Goal: Task Accomplishment & Management: Complete application form

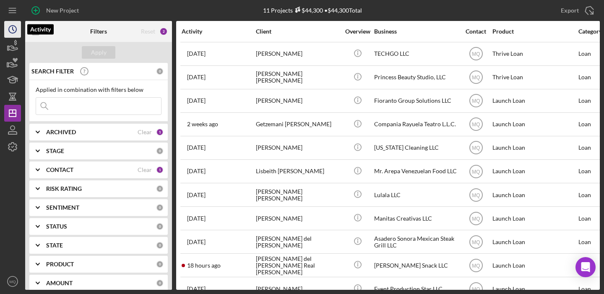
click at [15, 29] on icon "Icon/History" at bounding box center [12, 29] width 21 height 21
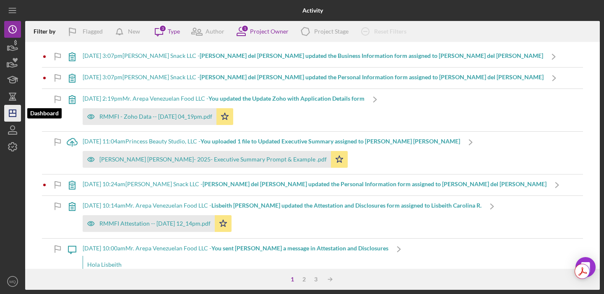
click at [13, 110] on icon "Icon/Dashboard" at bounding box center [12, 113] width 21 height 21
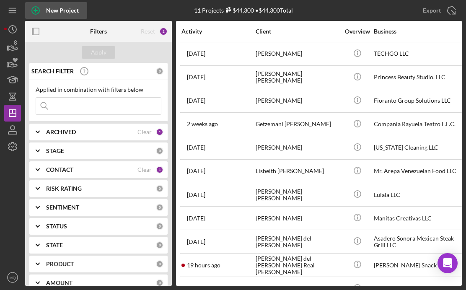
click at [49, 11] on div "New Project" at bounding box center [62, 10] width 33 height 17
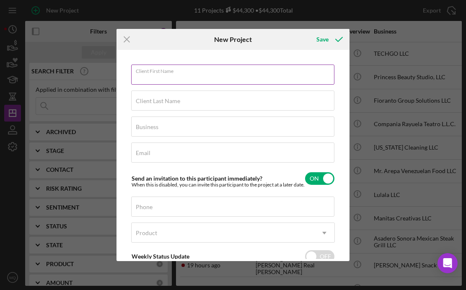
click at [255, 71] on div "Client First Name Required" at bounding box center [233, 75] width 204 height 21
type input "[PERSON_NAME]"
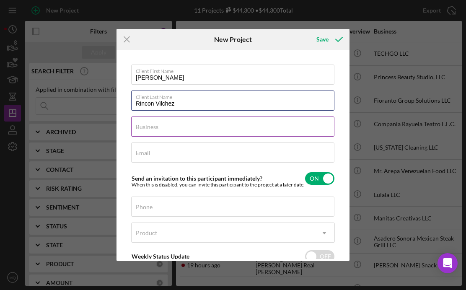
type input "Rincon Vilchez"
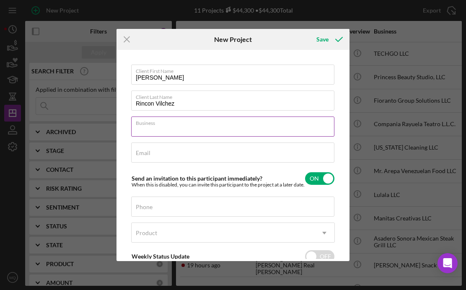
click at [277, 130] on input "Business" at bounding box center [232, 127] width 203 height 20
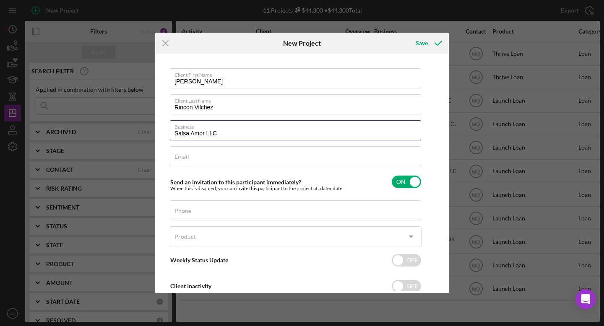
drag, startPoint x: 224, startPoint y: 137, endPoint x: 73, endPoint y: 137, distance: 150.9
click at [73, 137] on div "Icon/Menu Close New Project Save Client First Name Francisca Andreina Client La…" at bounding box center [302, 163] width 604 height 326
drag, startPoint x: 224, startPoint y: 135, endPoint x: 115, endPoint y: 131, distance: 108.7
click at [115, 131] on div "Icon/Menu Close New Project Save Client First Name Francisca Andreina Client La…" at bounding box center [302, 163] width 604 height 326
paste input
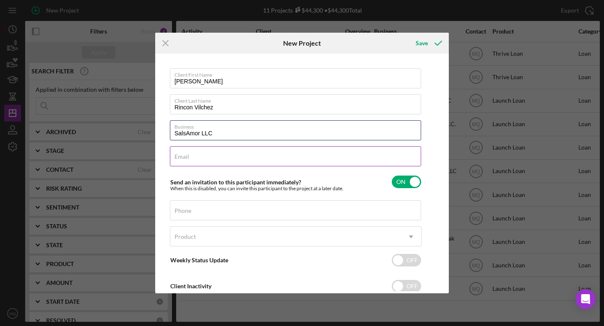
type input "SalsAmor LLC"
click at [227, 158] on input "Email" at bounding box center [295, 156] width 251 height 20
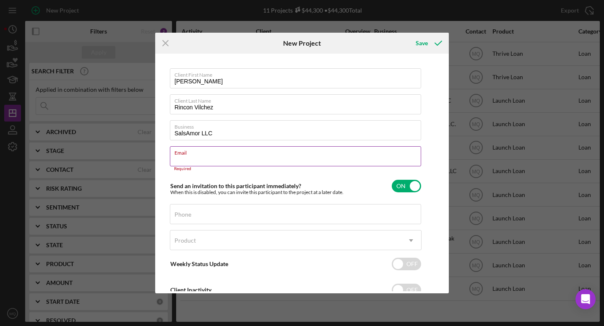
paste input "[EMAIL_ADDRESS][DOMAIN_NAME]"
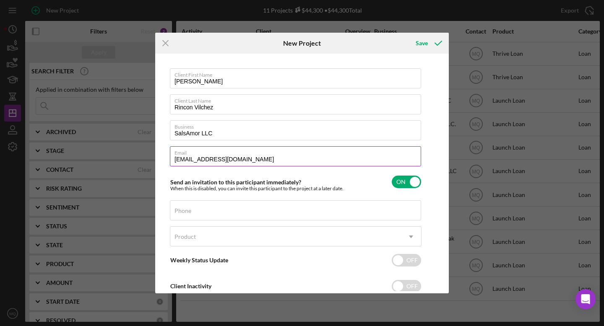
click at [177, 160] on input "[EMAIL_ADDRESS][DOMAIN_NAME]" at bounding box center [295, 156] width 251 height 20
type input "[EMAIL_ADDRESS][DOMAIN_NAME]"
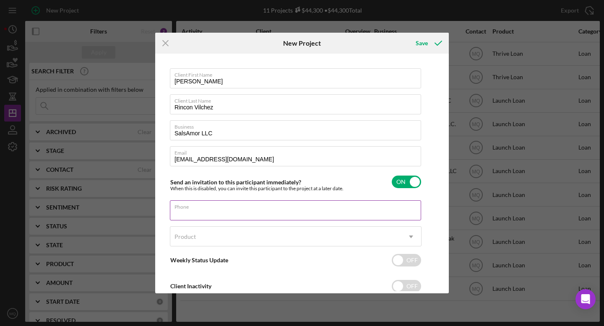
click at [370, 212] on input "Phone" at bounding box center [295, 210] width 251 height 20
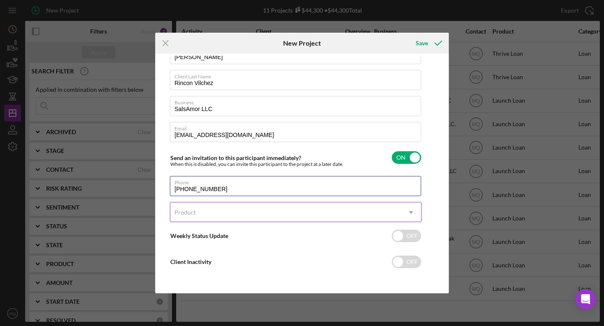
type input "[PHONE_NUMBER]"
click at [383, 214] on div "Product" at bounding box center [285, 212] width 231 height 19
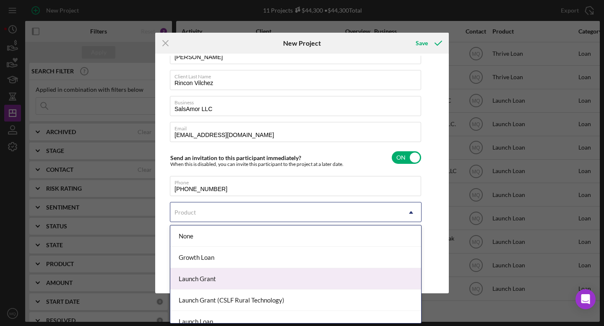
click at [241, 280] on div "Launch Grant" at bounding box center [295, 278] width 251 height 21
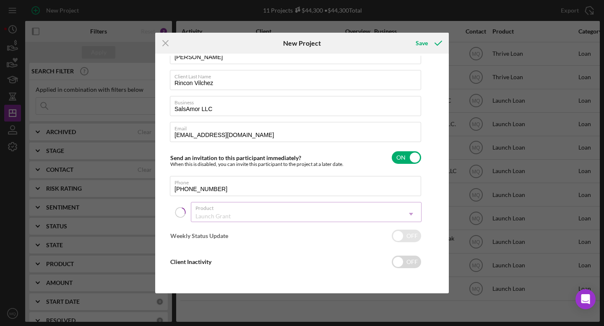
checkbox input "true"
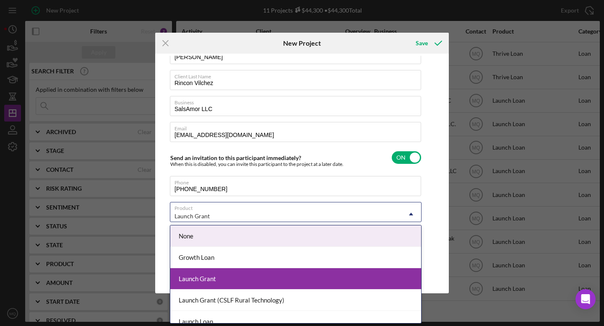
click at [293, 202] on div "Launch Grant Icon/Dropdown Arrow" at bounding box center [296, 212] width 252 height 20
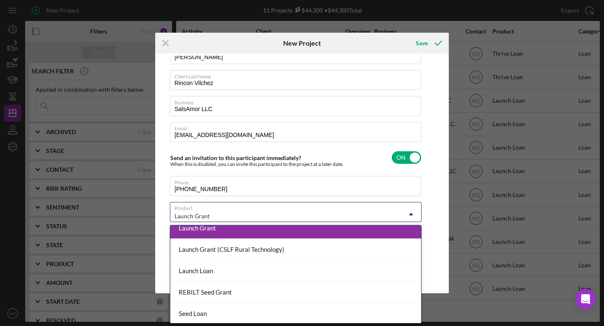
scroll to position [63, 0]
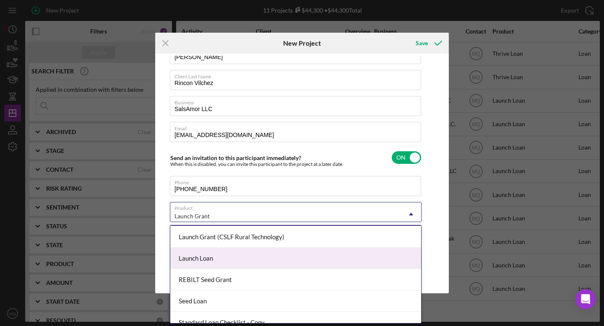
click at [227, 256] on div "Launch Loan" at bounding box center [295, 258] width 251 height 21
checkbox input "false"
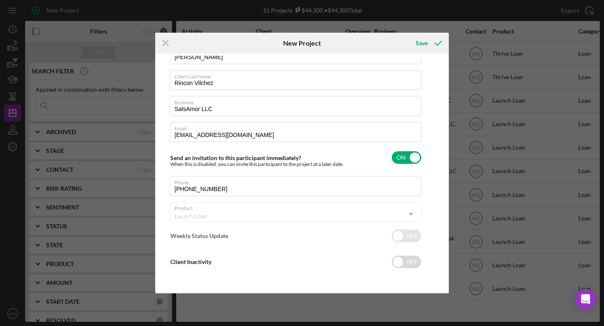
checkbox input "true"
click at [431, 198] on div "Client First Name Francisca Andreina Client Last Name Rincon Vilchez Business S…" at bounding box center [301, 174] width 289 height 236
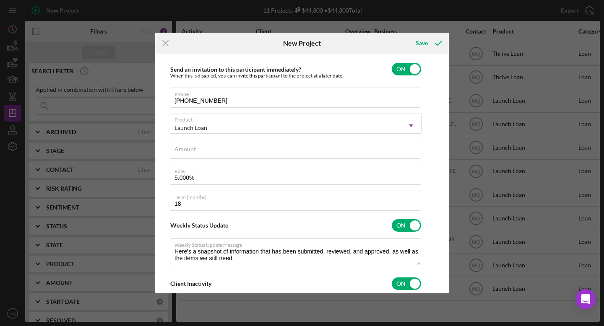
scroll to position [114, 0]
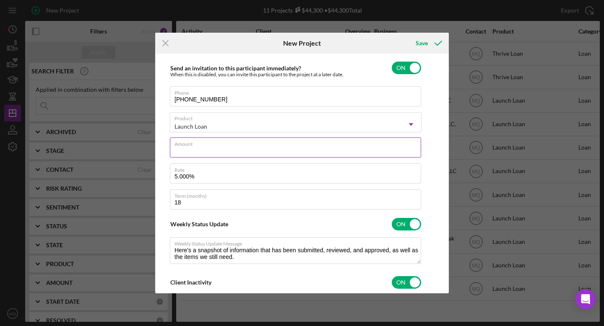
click at [252, 151] on input "Amount" at bounding box center [295, 148] width 251 height 20
type input "$3,500"
click at [426, 171] on div "Client First Name Francisca Andreina Client Last Name Rincon Vilchez Business S…" at bounding box center [301, 174] width 289 height 236
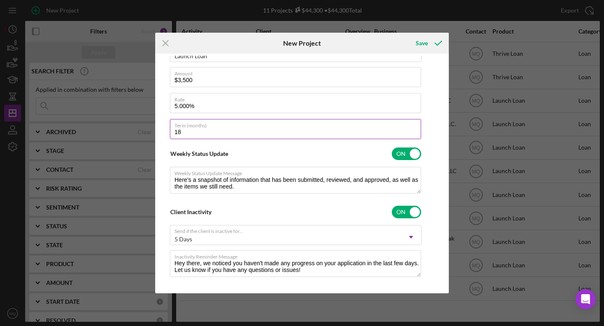
scroll to position [192, 0]
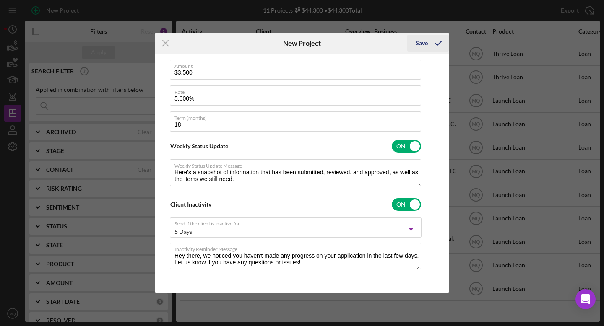
click at [426, 40] on div "Save" at bounding box center [421, 43] width 12 height 17
checkbox input "false"
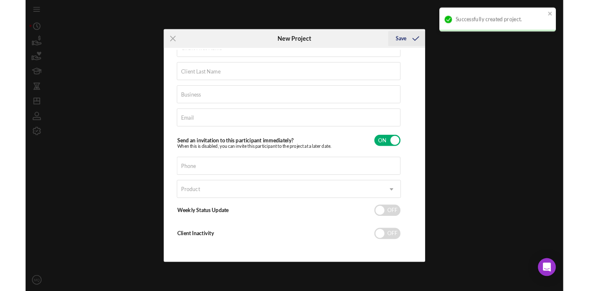
scroll to position [24, 0]
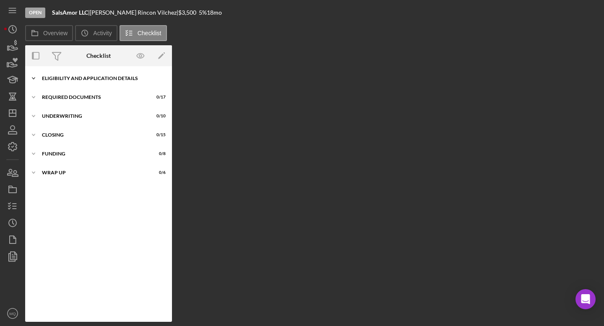
click at [78, 80] on div "Eligibility and Application Details" at bounding box center [101, 78] width 119 height 5
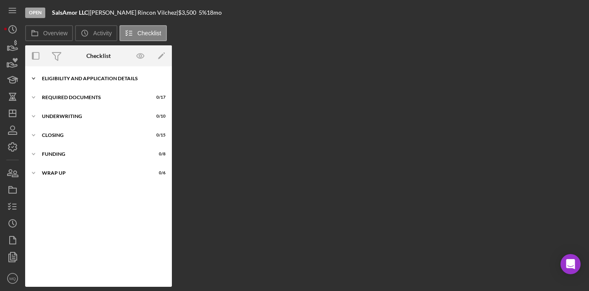
click at [94, 76] on div "Eligibility and Application Details" at bounding box center [101, 78] width 119 height 5
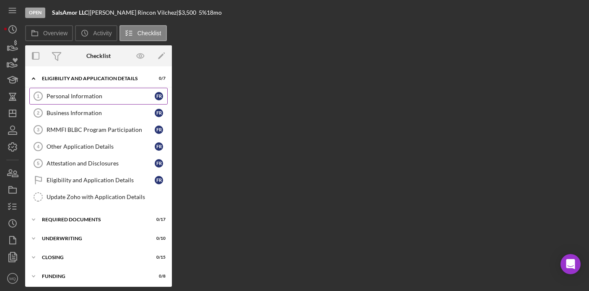
click at [87, 95] on div "Personal Information" at bounding box center [101, 96] width 108 height 7
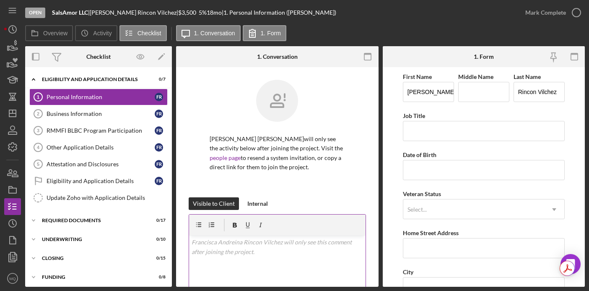
click at [320, 247] on div "v Color teal Color pink Remove color Add row above Add row below Add column bef…" at bounding box center [277, 271] width 176 height 73
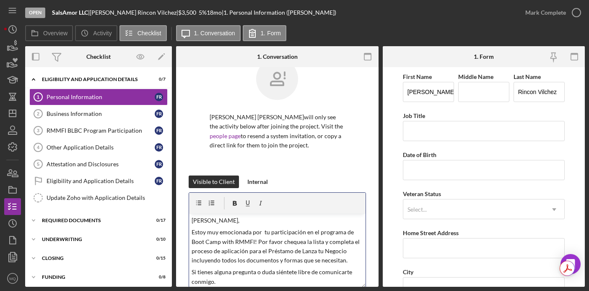
click at [228, 221] on p "Hola Alejandra," at bounding box center [277, 219] width 171 height 9
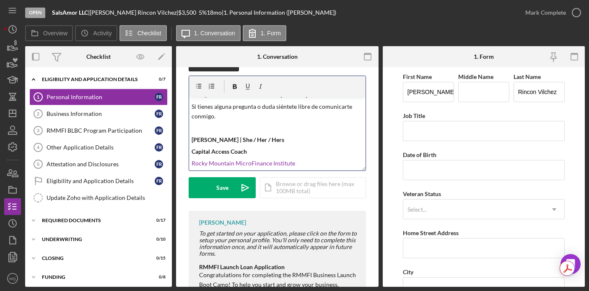
scroll to position [148, 0]
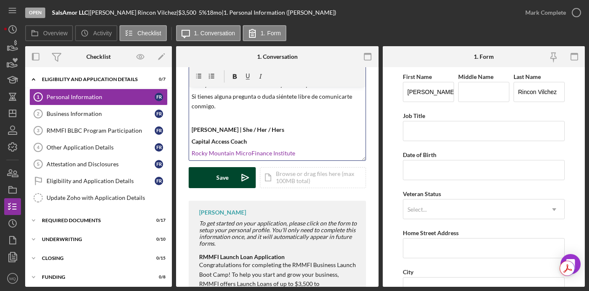
click at [226, 175] on div "Save" at bounding box center [222, 177] width 12 height 21
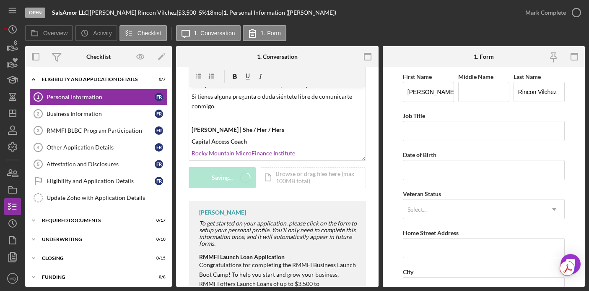
scroll to position [0, 0]
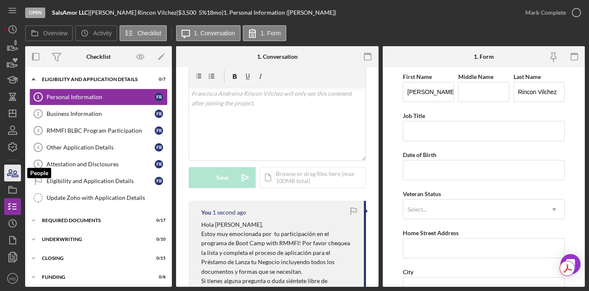
click at [11, 178] on icon "button" at bounding box center [12, 172] width 21 height 21
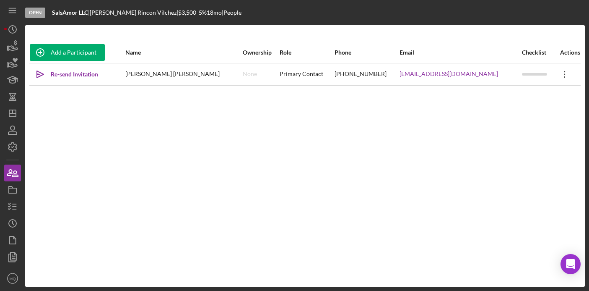
click at [557, 72] on icon "Icon/Overflow" at bounding box center [564, 74] width 21 height 21
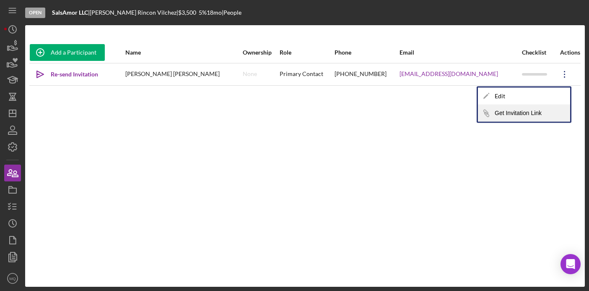
click at [519, 116] on button "Icon/Link Get Invitation Link" at bounding box center [524, 113] width 92 height 17
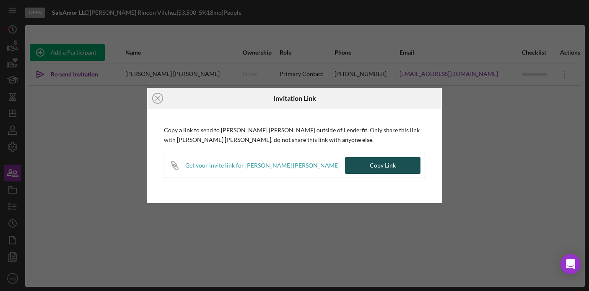
click at [400, 163] on button "Copy Link" at bounding box center [382, 165] width 75 height 17
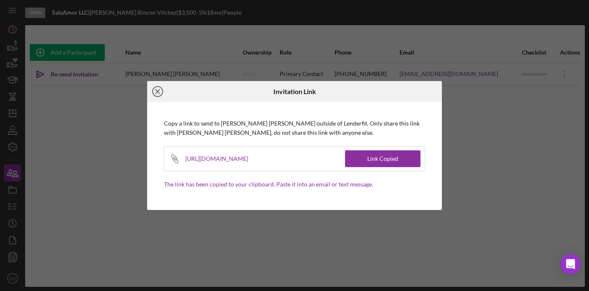
click at [159, 89] on icon "Icon/Close" at bounding box center [157, 91] width 21 height 21
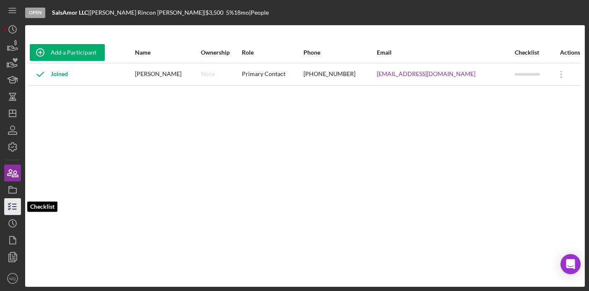
click at [14, 203] on icon "button" at bounding box center [12, 206] width 21 height 21
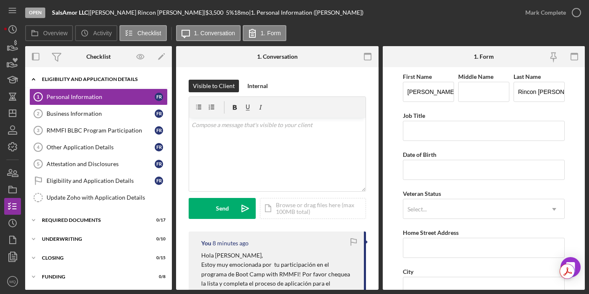
click at [31, 78] on icon "Icon/Expander" at bounding box center [33, 79] width 17 height 17
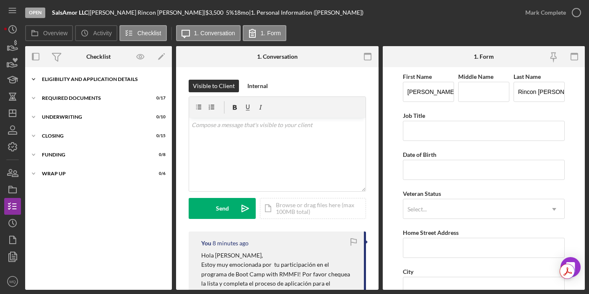
click at [44, 79] on div "Eligibility and Application Details" at bounding box center [101, 79] width 119 height 5
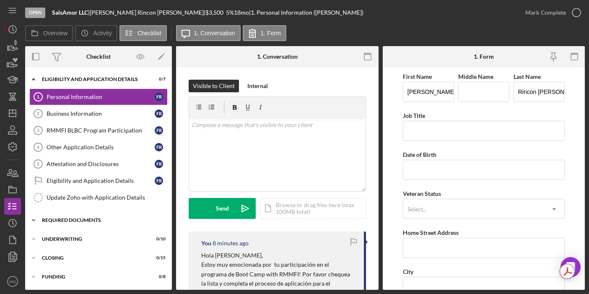
click at [47, 219] on div "Required Documents" at bounding box center [101, 220] width 119 height 5
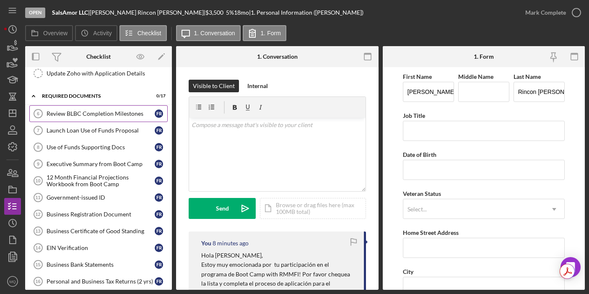
scroll to position [119, 0]
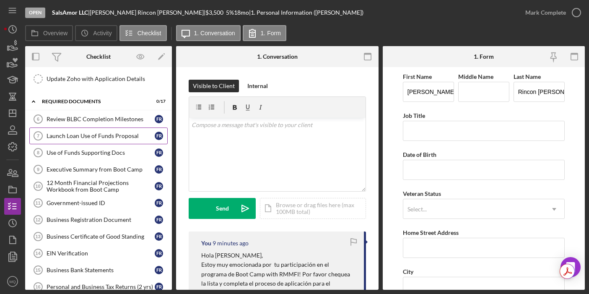
click at [103, 140] on link "Launch Loan Use of Funds Proposal 7 Launch Loan Use of Funds Proposal F R" at bounding box center [98, 135] width 138 height 17
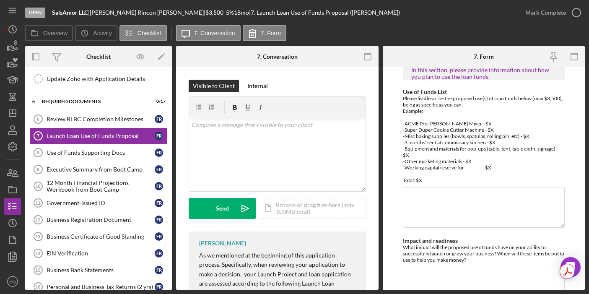
scroll to position [75, 0]
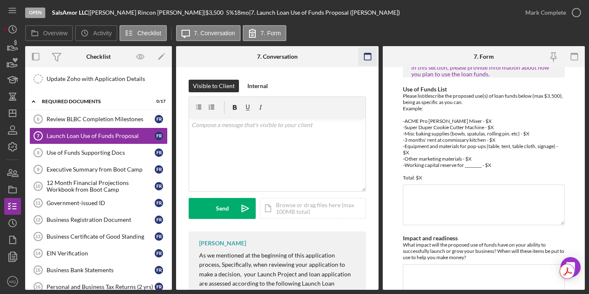
click at [365, 56] on icon "button" at bounding box center [367, 56] width 19 height 19
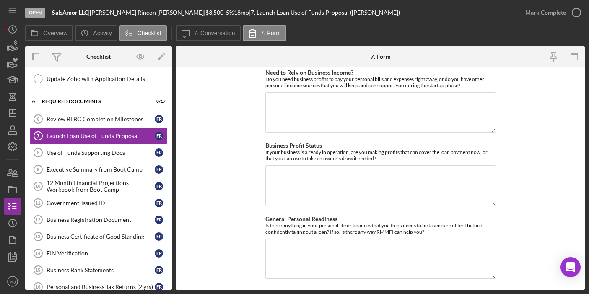
scroll to position [971, 0]
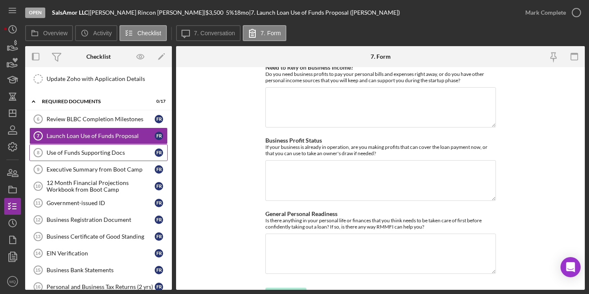
click at [117, 151] on div "Use of Funds Supporting Docs" at bounding box center [101, 152] width 108 height 7
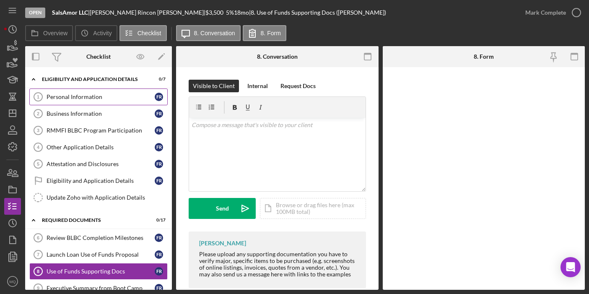
click at [94, 97] on div "Personal Information" at bounding box center [101, 96] width 108 height 7
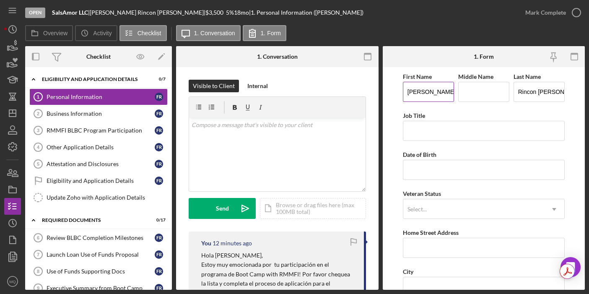
click at [444, 89] on input "[PERSON_NAME]" at bounding box center [428, 92] width 51 height 20
click at [366, 57] on icon "button" at bounding box center [367, 56] width 19 height 19
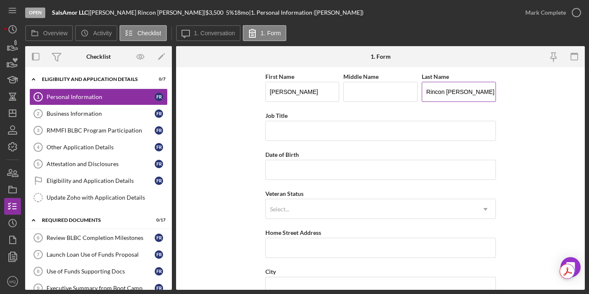
click at [452, 93] on input "Rincon [PERSON_NAME]" at bounding box center [459, 92] width 74 height 20
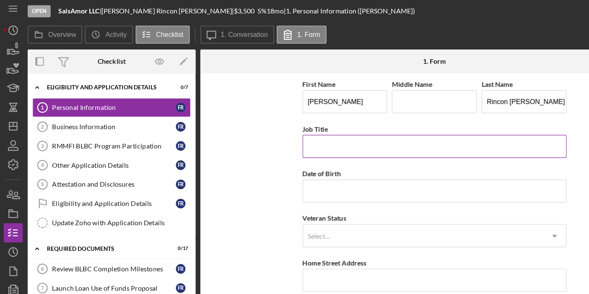
click at [401, 137] on input "Job Title" at bounding box center [380, 131] width 231 height 20
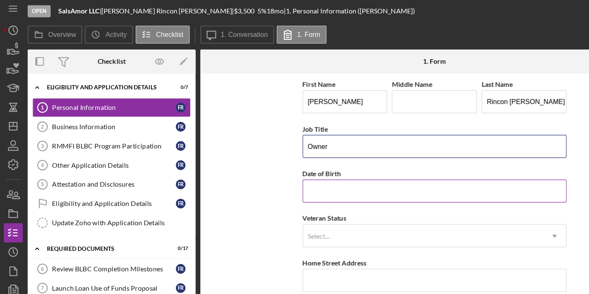
type input "Owner"
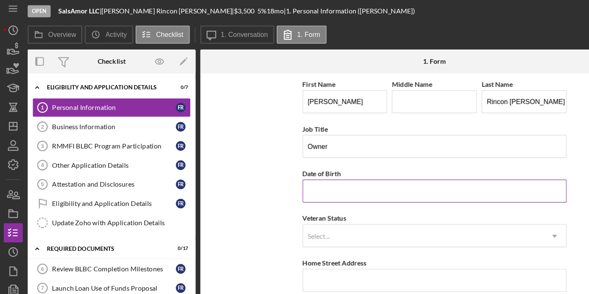
click at [290, 175] on input "Date of Birth" at bounding box center [380, 170] width 231 height 20
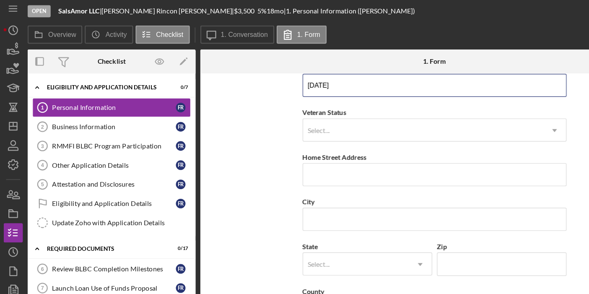
scroll to position [95, 0]
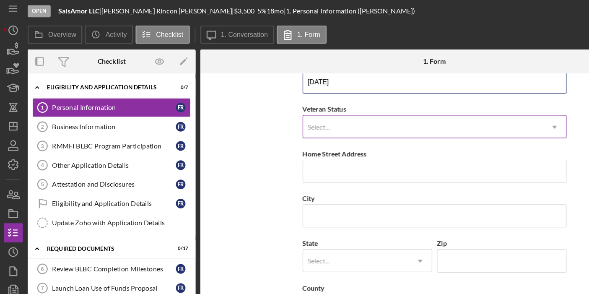
type input "[DATE]"
click at [385, 112] on div "Select..." at bounding box center [371, 113] width 210 height 19
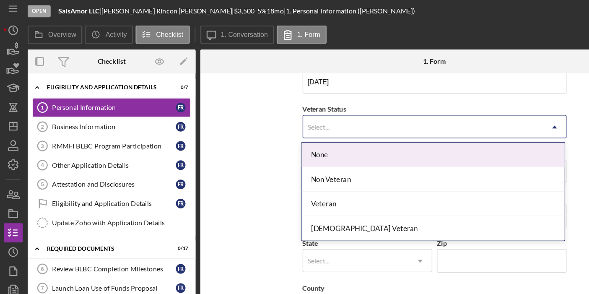
click at [309, 144] on div "None" at bounding box center [380, 137] width 230 height 21
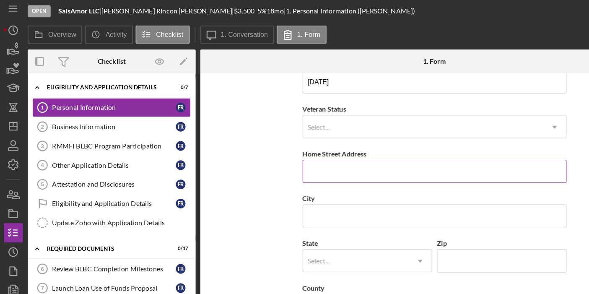
click at [292, 154] on input "Home Street Address" at bounding box center [380, 153] width 231 height 20
click at [326, 156] on input "Home Street Address" at bounding box center [380, 153] width 231 height 20
paste input "[STREET_ADDRESS][PERSON_NAME]"
drag, startPoint x: 317, startPoint y: 155, endPoint x: 406, endPoint y: 156, distance: 88.9
click at [406, 156] on input "[STREET_ADDRESS][PERSON_NAME]" at bounding box center [380, 153] width 231 height 20
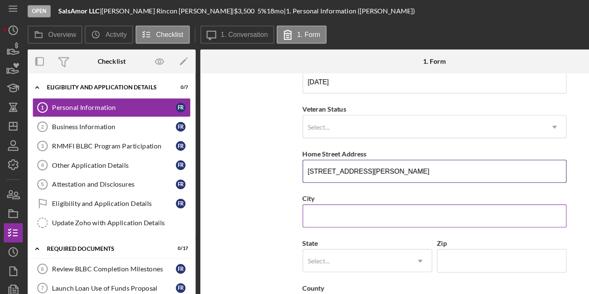
type input "[STREET_ADDRESS][PERSON_NAME]"
click at [387, 189] on input "City" at bounding box center [380, 192] width 231 height 20
paste input "[GEOGRAPHIC_DATA]"
drag, startPoint x: 297, startPoint y: 194, endPoint x: 367, endPoint y: 197, distance: 70.1
click at [367, 197] on input "[GEOGRAPHIC_DATA]" at bounding box center [380, 192] width 231 height 20
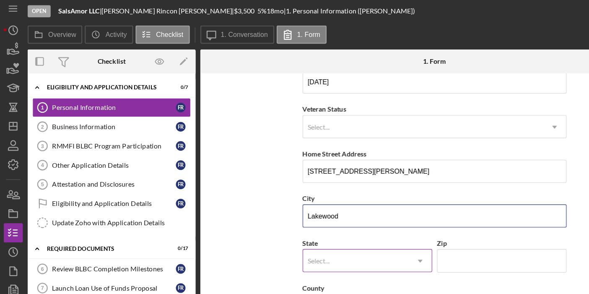
type input "Lakewood"
click at [330, 232] on div "Select..." at bounding box center [312, 230] width 92 height 19
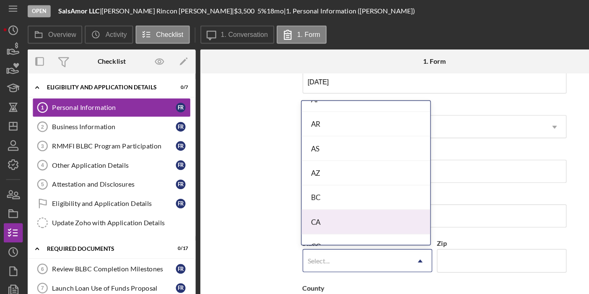
scroll to position [190, 0]
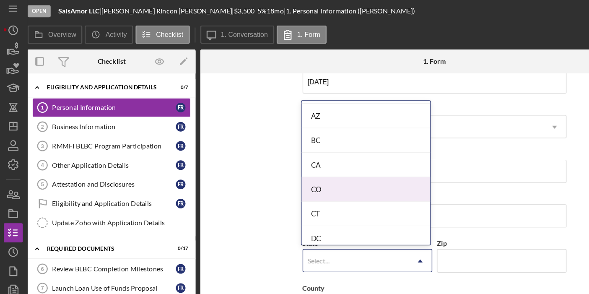
click at [300, 174] on div "CO" at bounding box center [321, 168] width 112 height 21
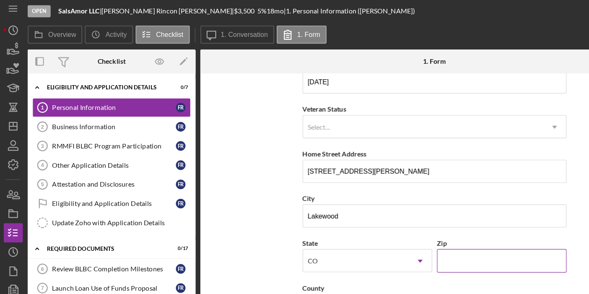
click at [407, 226] on input "Zip" at bounding box center [439, 231] width 113 height 20
paste input "80228"
click at [386, 234] on input "80228" at bounding box center [439, 231] width 113 height 20
click at [387, 231] on input "80228" at bounding box center [439, 231] width 113 height 20
click at [410, 231] on input "80228" at bounding box center [439, 231] width 113 height 20
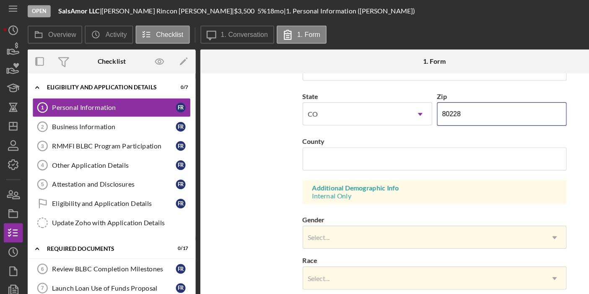
scroll to position [224, 0]
type input "80228"
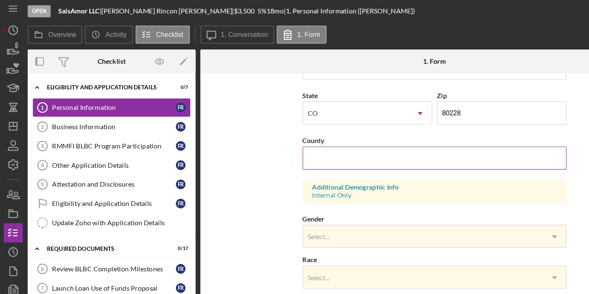
click at [347, 144] on input "County" at bounding box center [380, 141] width 231 height 20
type input "j"
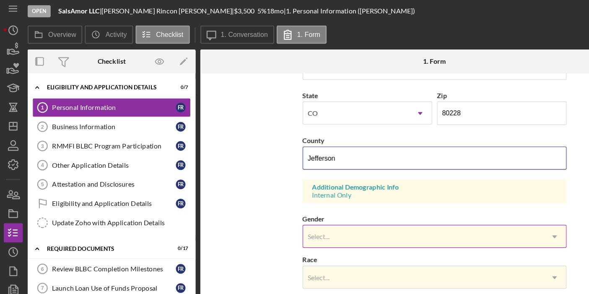
type input "Jefferson"
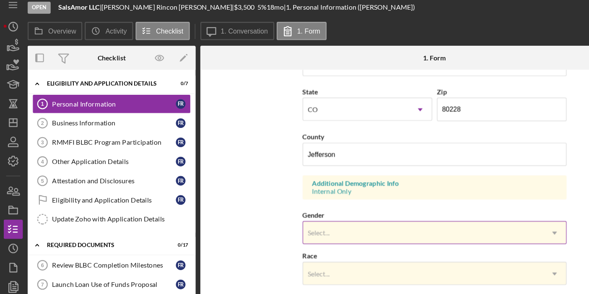
click at [473, 214] on div "Select..." at bounding box center [371, 209] width 210 height 19
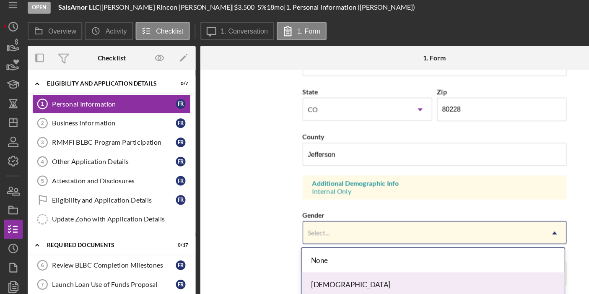
click at [289, 254] on div "[DEMOGRAPHIC_DATA]" at bounding box center [380, 254] width 230 height 21
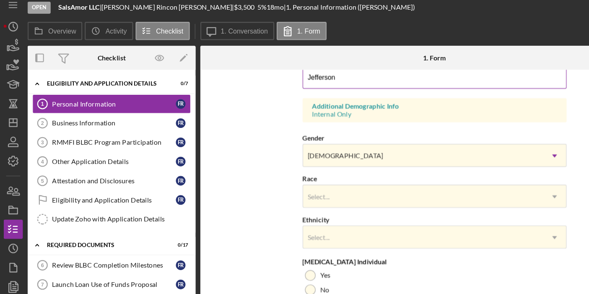
scroll to position [337, 0]
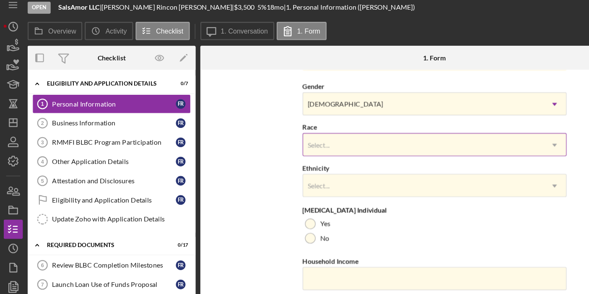
click at [353, 132] on div "Select..." at bounding box center [371, 132] width 210 height 19
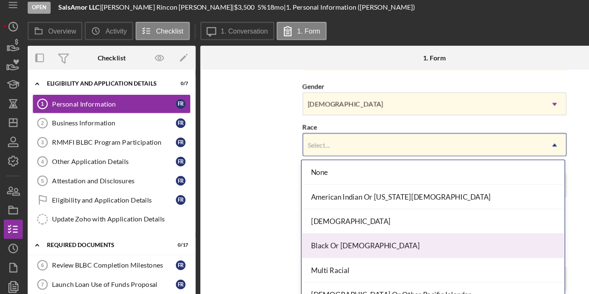
scroll to position [45, 0]
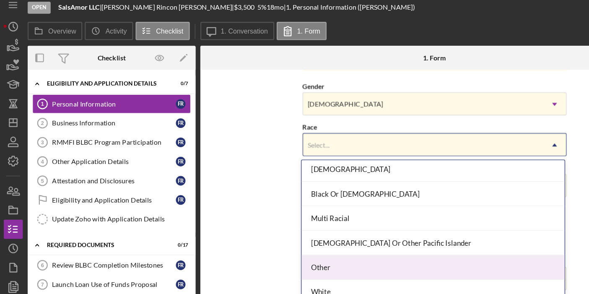
click at [293, 240] on div "Other" at bounding box center [380, 239] width 230 height 21
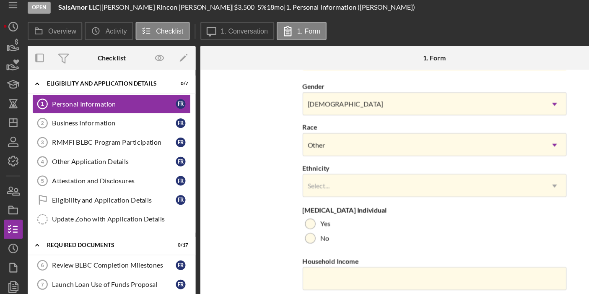
click at [326, 178] on div "First Name [PERSON_NAME] Middle Name Last Name [PERSON_NAME] Job Title Owner Da…" at bounding box center [380, 1] width 231 height 533
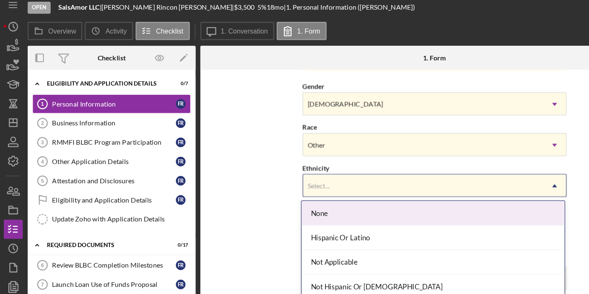
click at [323, 165] on div "Select..." at bounding box center [371, 168] width 210 height 19
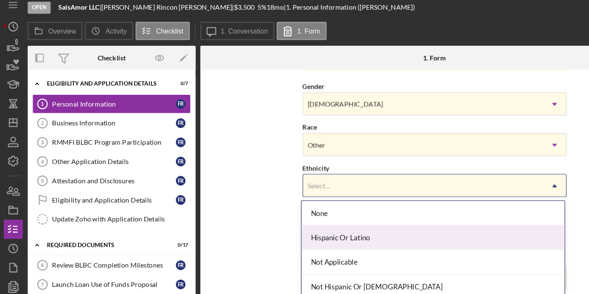
click at [318, 215] on div "Hispanic Or Latino" at bounding box center [380, 213] width 230 height 21
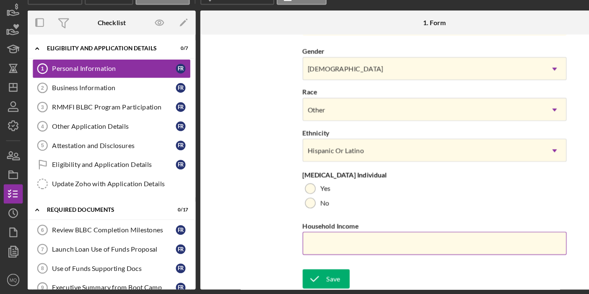
click at [316, 241] on input "Household Income" at bounding box center [380, 249] width 231 height 20
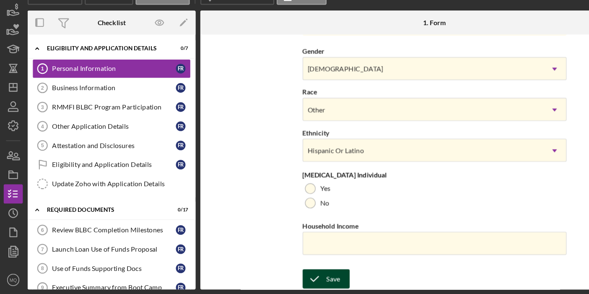
click at [296, 282] on div "Save" at bounding box center [292, 280] width 12 height 17
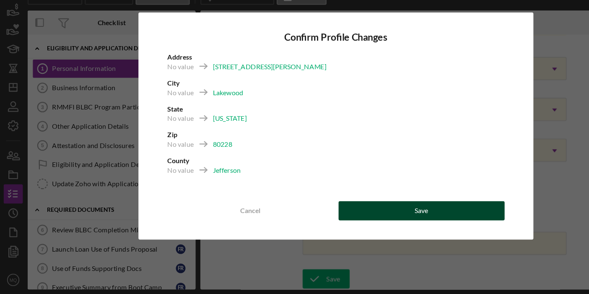
click at [382, 219] on button "Save" at bounding box center [369, 221] width 145 height 17
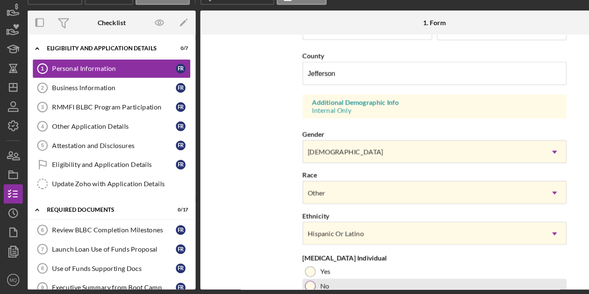
scroll to position [260, 0]
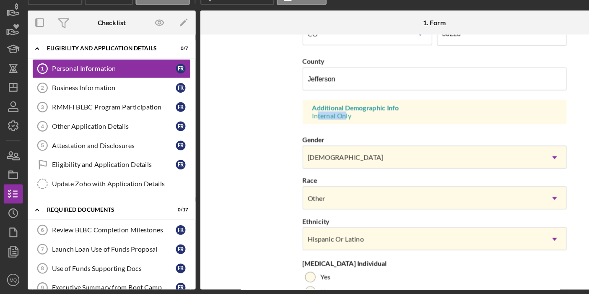
drag, startPoint x: 276, startPoint y: 140, endPoint x: 302, endPoint y: 140, distance: 26.4
click at [302, 140] on div "Internal Only" at bounding box center [381, 138] width 214 height 7
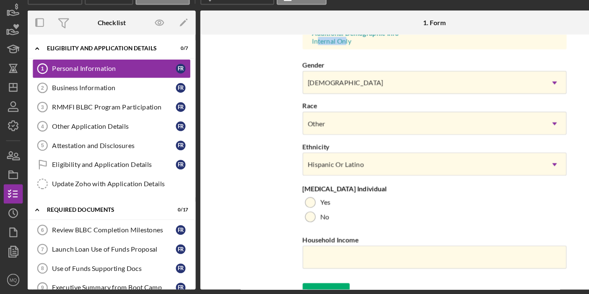
scroll to position [337, 0]
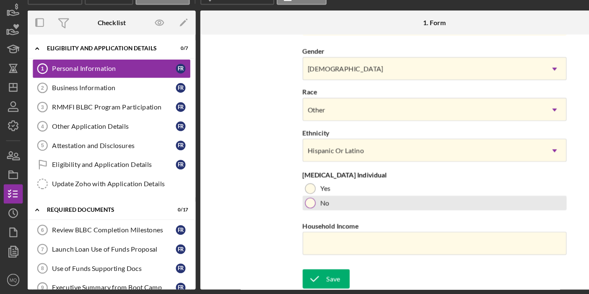
click at [465, 208] on div "No" at bounding box center [380, 214] width 231 height 13
click at [272, 214] on div at bounding box center [272, 214] width 4 height 4
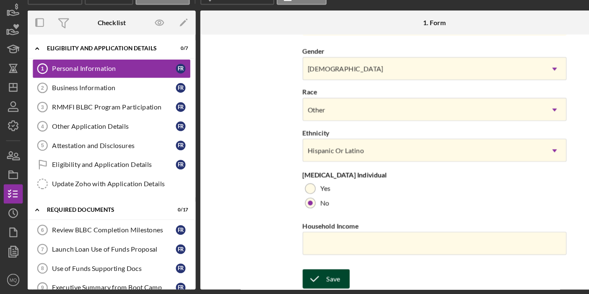
click at [296, 278] on div "Save" at bounding box center [292, 280] width 12 height 17
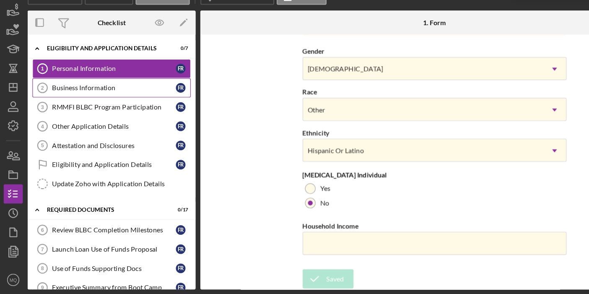
click at [134, 114] on div "Business Information" at bounding box center [101, 113] width 108 height 7
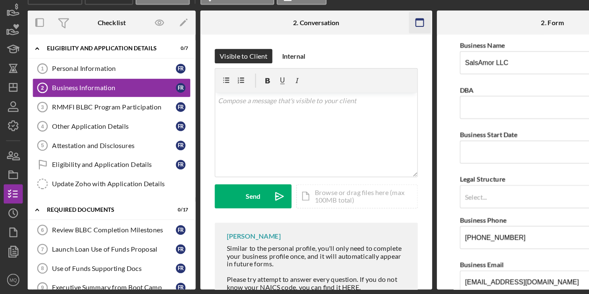
click at [369, 53] on rect "button" at bounding box center [367, 54] width 7 height 2
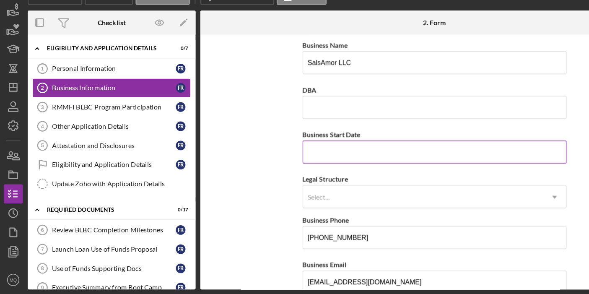
click at [325, 170] on input "Business Start Date" at bounding box center [380, 170] width 231 height 20
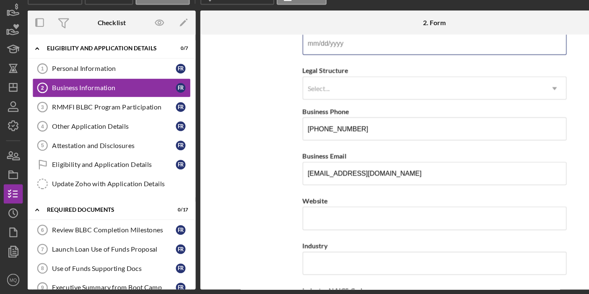
scroll to position [92, 0]
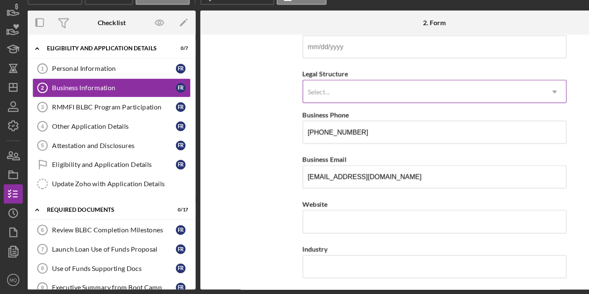
click at [431, 110] on div "Select..." at bounding box center [371, 116] width 210 height 19
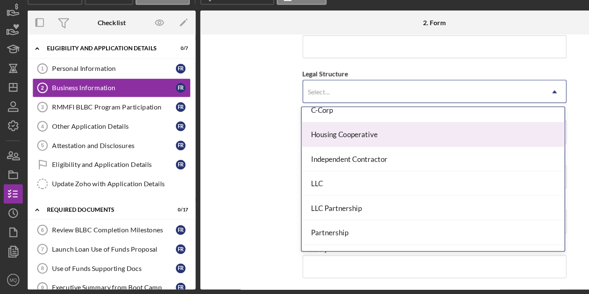
scroll to position [96, 0]
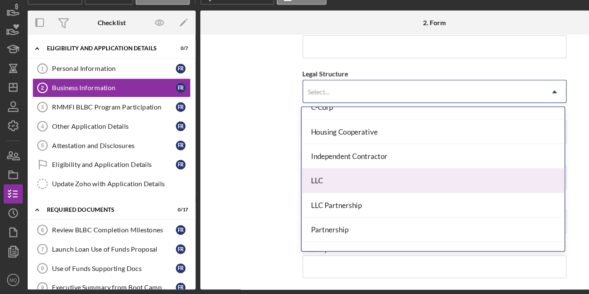
click at [313, 195] on div "LLC" at bounding box center [380, 194] width 230 height 21
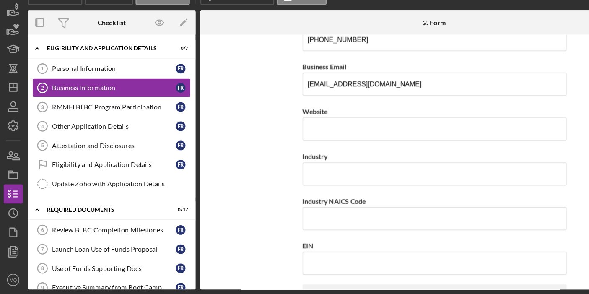
scroll to position [187, 0]
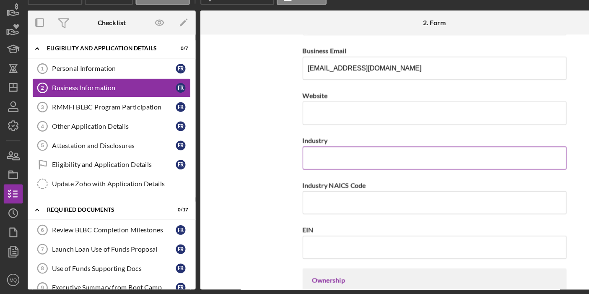
click at [304, 171] on input "Industry" at bounding box center [380, 175] width 231 height 20
drag, startPoint x: 309, startPoint y: 176, endPoint x: 253, endPoint y: 174, distance: 56.2
click at [253, 174] on form "Business Name SalsAmor LLC DBA Business Start Date Legal Structure LLC Icon/Dro…" at bounding box center [380, 178] width 409 height 223
paste input "722310"
type input "Food Services"
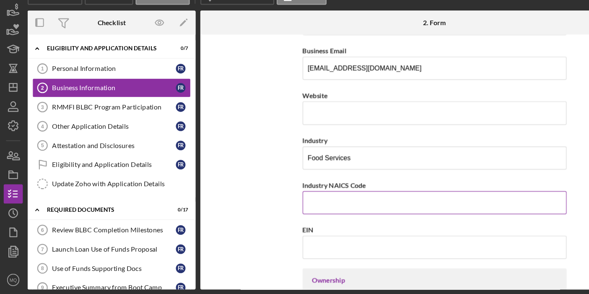
click at [316, 215] on input "Industry NAICS Code" at bounding box center [380, 214] width 231 height 20
paste input "722310"
type input "722310"
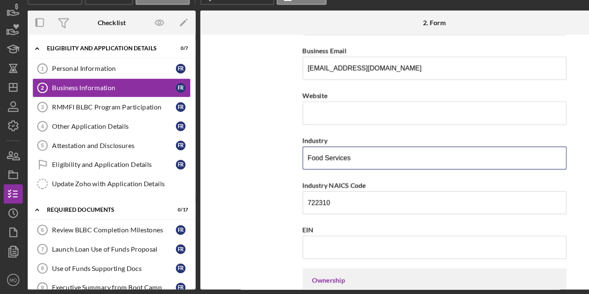
drag, startPoint x: 319, startPoint y: 176, endPoint x: 195, endPoint y: 146, distance: 127.3
click at [197, 148] on form "Business Name SalsAmor LLC DBA Business Start Date Legal Structure LLC Icon/Dro…" at bounding box center [380, 178] width 409 height 223
paste input "Contractor"
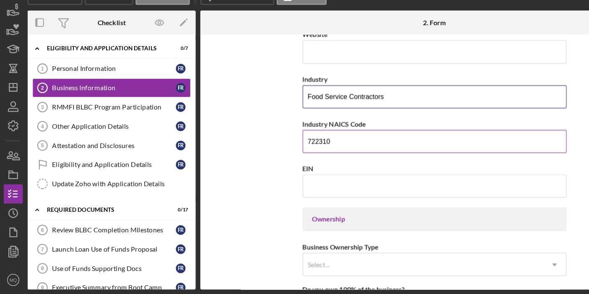
scroll to position [244, 0]
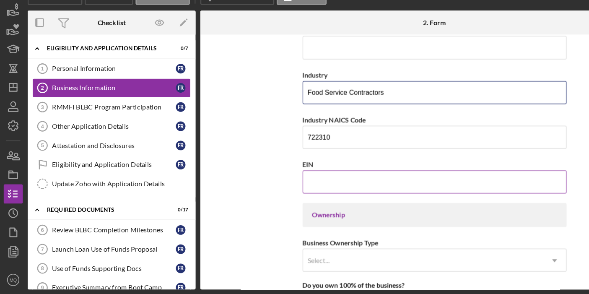
type input "Food Service Contractors"
click at [325, 196] on input "EIN" at bounding box center [380, 196] width 231 height 20
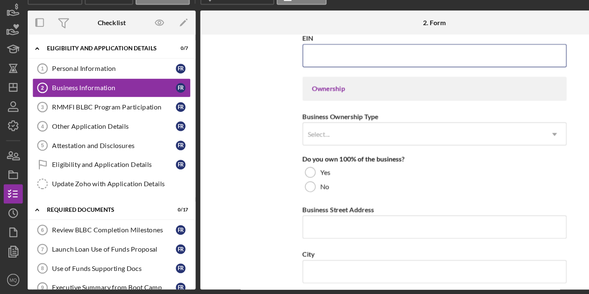
scroll to position [359, 0]
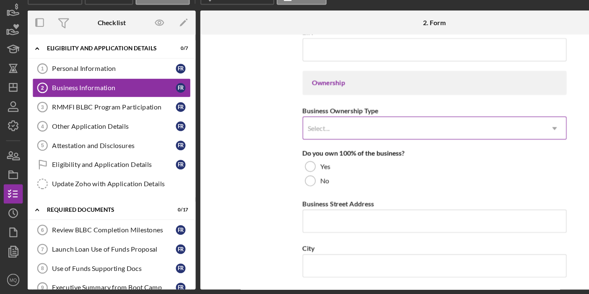
click at [350, 150] on div "Select..." at bounding box center [371, 149] width 210 height 19
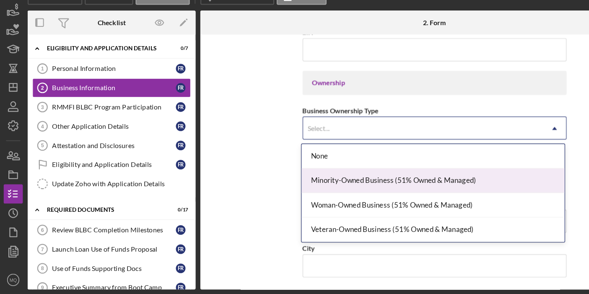
click at [336, 203] on div "Minority-Owned Business (51% Owned & Managed)" at bounding box center [380, 194] width 230 height 21
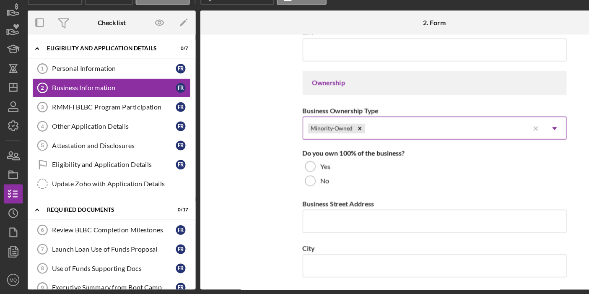
click at [359, 151] on div "Minority-Owned" at bounding box center [364, 149] width 197 height 19
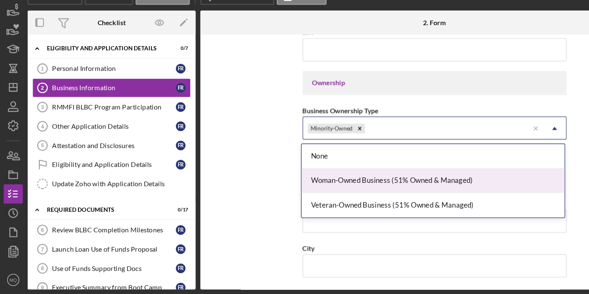
click at [342, 193] on div "Woman-Owned Business (51% Owned & Managed)" at bounding box center [380, 194] width 230 height 21
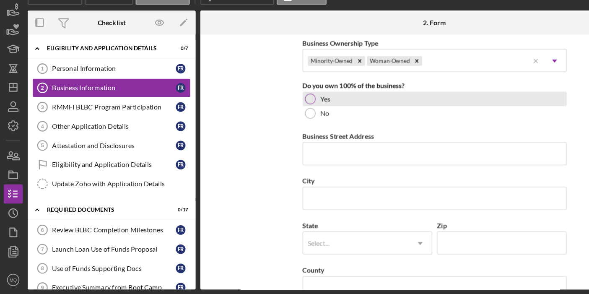
scroll to position [435, 0]
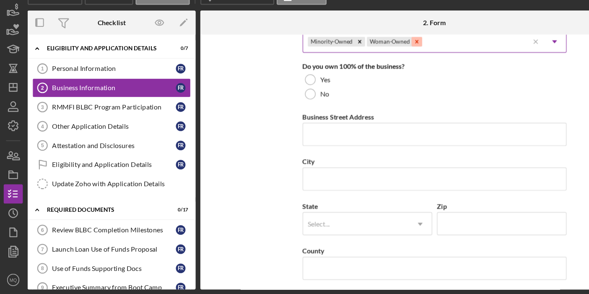
click at [363, 73] on icon "Remove Woman-Owned" at bounding box center [364, 73] width 3 height 3
click at [363, 73] on div "Minority-Owned" at bounding box center [364, 73] width 197 height 19
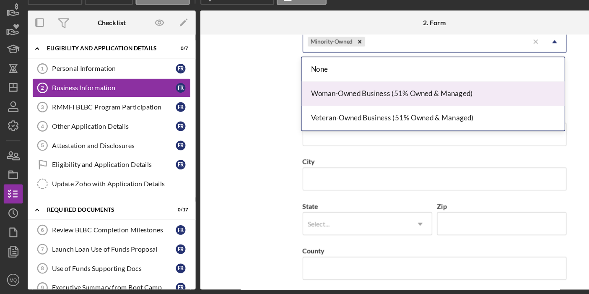
click at [366, 117] on div "Woman-Owned Business (51% Owned & Managed)" at bounding box center [380, 118] width 230 height 21
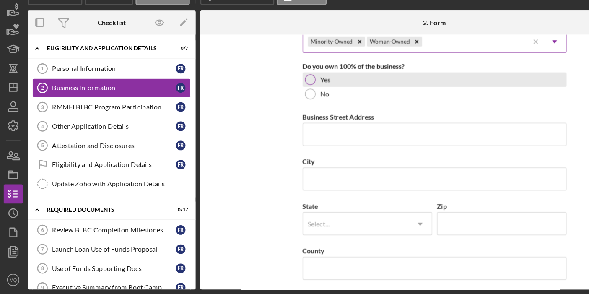
click at [271, 107] on div at bounding box center [271, 106] width 9 height 9
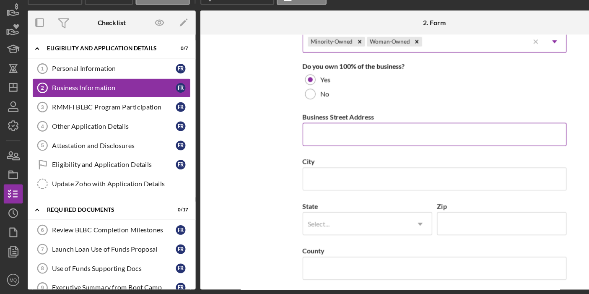
click at [308, 152] on input "Business Street Address" at bounding box center [380, 154] width 231 height 20
click at [296, 153] on input "Business Street Address" at bounding box center [380, 154] width 231 height 20
paste input "[STREET_ADDRESS][PERSON_NAME]"
drag, startPoint x: 319, startPoint y: 155, endPoint x: 436, endPoint y: 156, distance: 117.4
click at [436, 156] on input "[STREET_ADDRESS][PERSON_NAME]" at bounding box center [380, 154] width 231 height 20
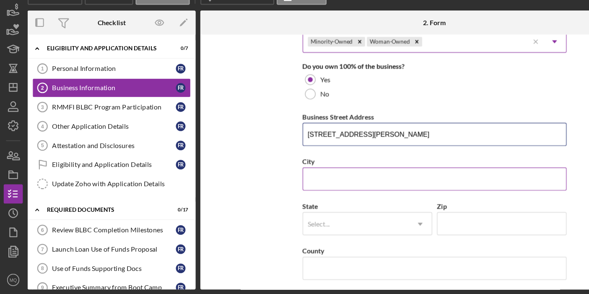
type input "[STREET_ADDRESS][PERSON_NAME]"
click at [397, 188] on input "City" at bounding box center [380, 193] width 231 height 20
paste input "[GEOGRAPHIC_DATA]"
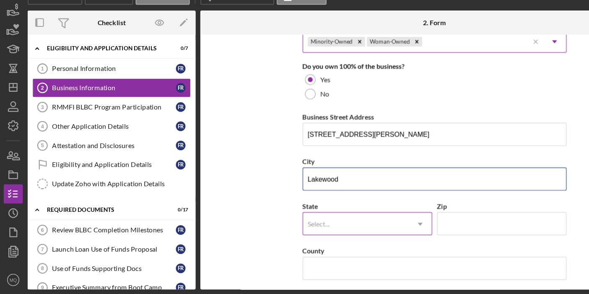
type input "Lakewood"
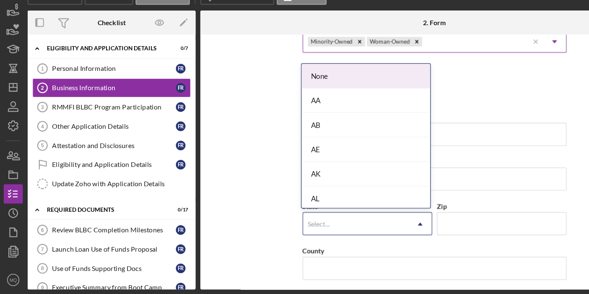
click at [361, 231] on icon "Icon/Dropdown Arrow" at bounding box center [368, 233] width 20 height 20
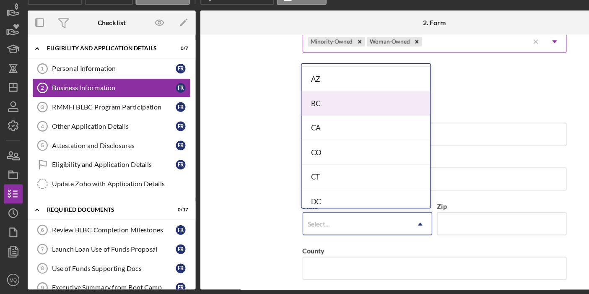
scroll to position [210, 0]
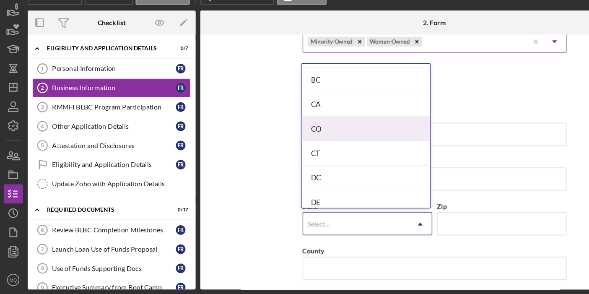
click at [319, 152] on div "CO" at bounding box center [321, 149] width 112 height 21
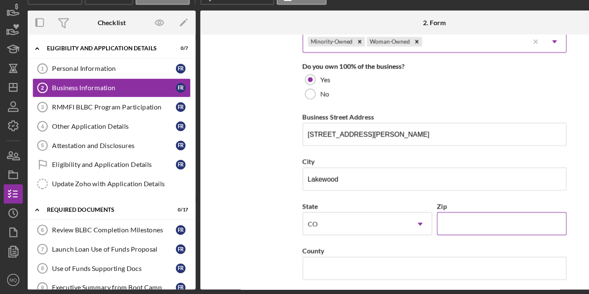
click at [419, 234] on input "Zip" at bounding box center [439, 232] width 113 height 20
paste input "80228"
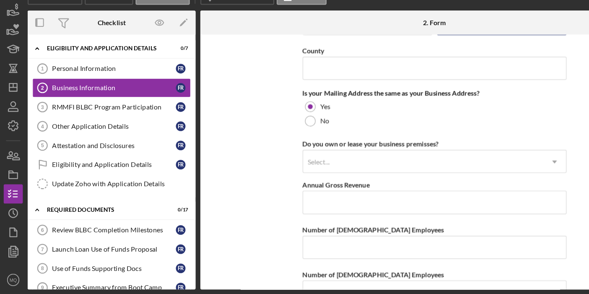
scroll to position [604, 0]
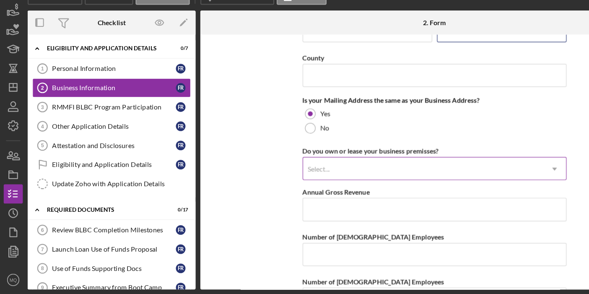
type input "80228"
click at [339, 186] on div "Select..." at bounding box center [371, 184] width 210 height 19
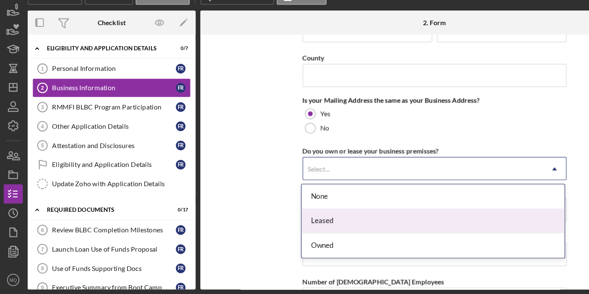
click at [315, 226] on div "Leased" at bounding box center [380, 229] width 230 height 21
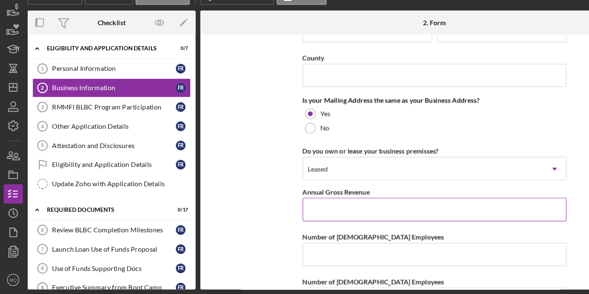
click at [320, 221] on input "Annual Gross Revenue" at bounding box center [380, 220] width 231 height 20
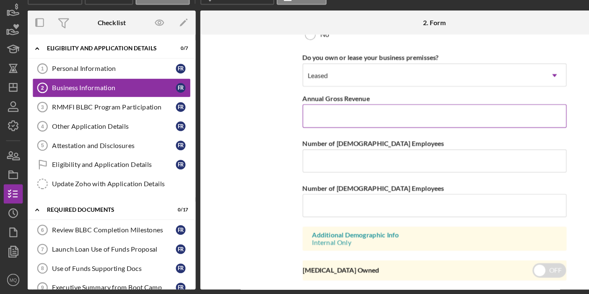
scroll to position [690, 0]
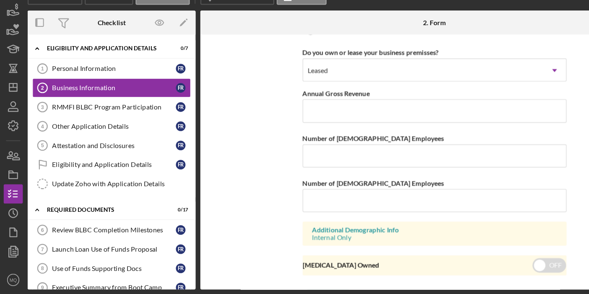
click at [237, 168] on form "Business Name SalsAmor LLC DBA Business Start Date Legal Structure LLC Icon/Dro…" at bounding box center [380, 178] width 409 height 223
click at [294, 135] on input "Annual Gross Revenue" at bounding box center [380, 134] width 231 height 20
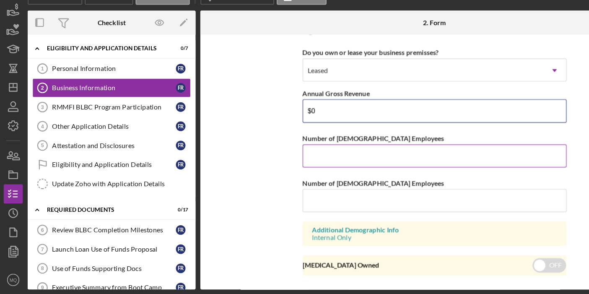
type input "$0"
click at [293, 176] on input "Number of [DEMOGRAPHIC_DATA] Employees" at bounding box center [380, 173] width 231 height 20
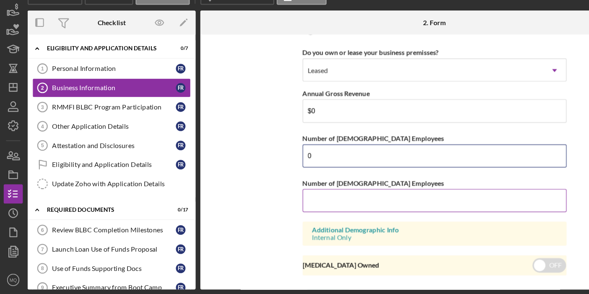
type input "0"
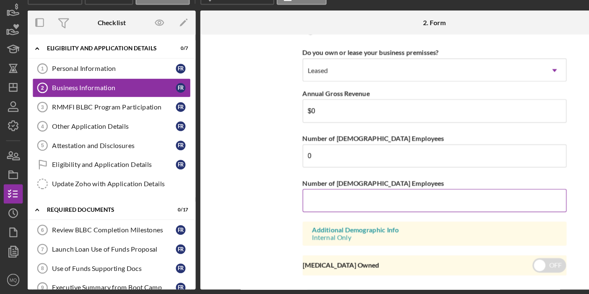
click at [299, 214] on input "Number of [DEMOGRAPHIC_DATA] Employees" at bounding box center [380, 212] width 231 height 20
type input "2"
click at [502, 230] on form "Business Name SalsAmor LLC DBA Business Start Date Legal Structure LLC Icon/Dro…" at bounding box center [380, 178] width 409 height 223
click at [479, 268] on input "checkbox" at bounding box center [480, 268] width 29 height 13
checkbox input "true"
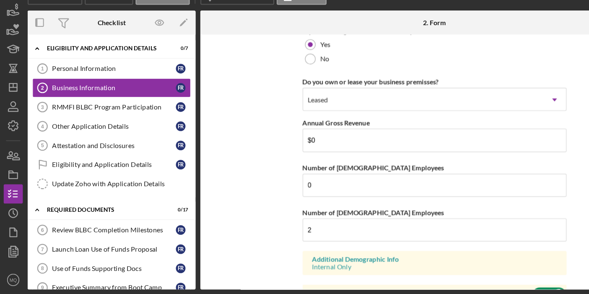
scroll to position [708, 0]
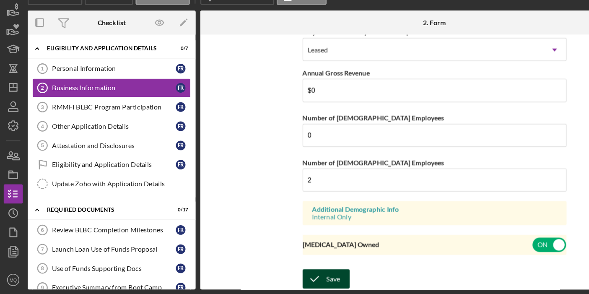
click at [296, 278] on button "Save" at bounding box center [285, 280] width 41 height 17
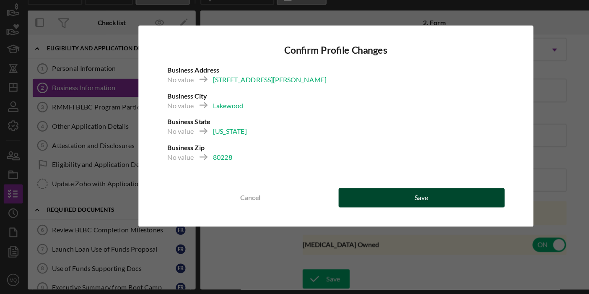
click at [378, 205] on button "Save" at bounding box center [369, 209] width 145 height 17
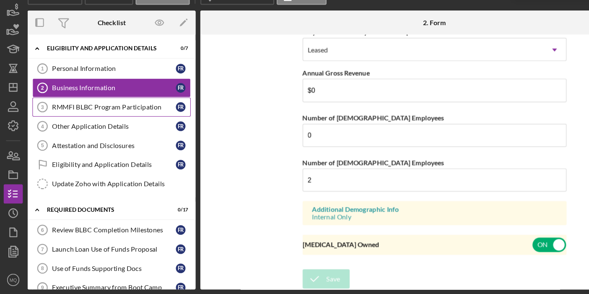
click at [131, 135] on link "RMMFI BLBC Program Participation 3 RMMFI BLBC Program Participation F R" at bounding box center [98, 130] width 138 height 17
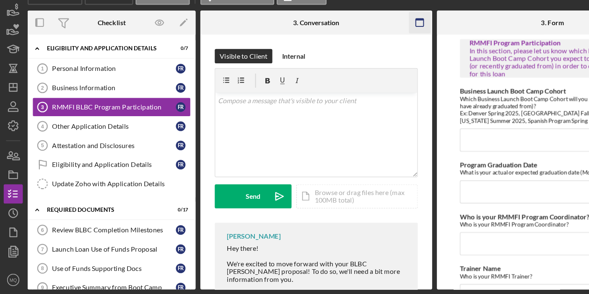
click at [369, 57] on icon "button" at bounding box center [367, 56] width 19 height 19
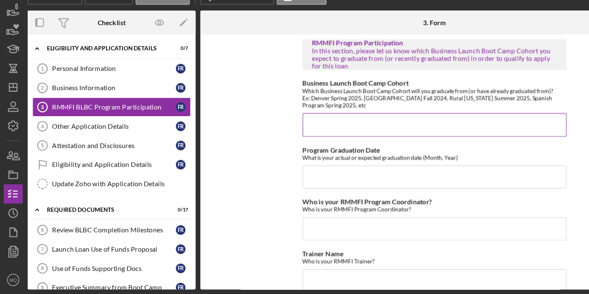
click at [315, 143] on input "Business Launch Boot Camp Cohort" at bounding box center [380, 146] width 231 height 20
paste input "BLBC-SP-20-2025-1"
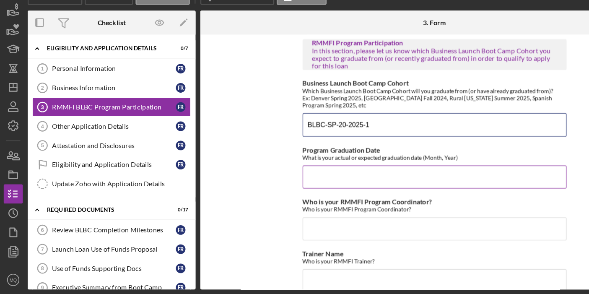
type input "BLBC-SP-20-2025-1"
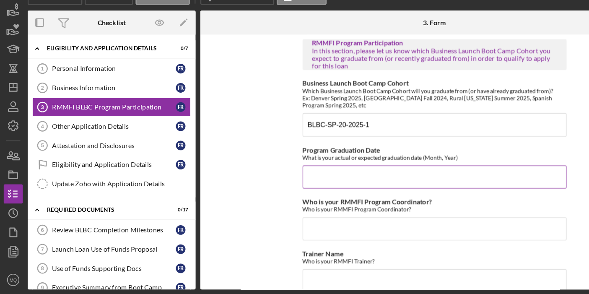
click at [308, 193] on input "Program Graduation Date" at bounding box center [380, 192] width 231 height 20
paste input "[DATE]"
drag, startPoint x: 296, startPoint y: 194, endPoint x: 180, endPoint y: 198, distance: 115.8
click at [180, 198] on form "RMMFI Program Participation In this section, please let us know which Business …" at bounding box center [380, 178] width 409 height 223
click at [297, 189] on input "[DATE]" at bounding box center [380, 192] width 231 height 20
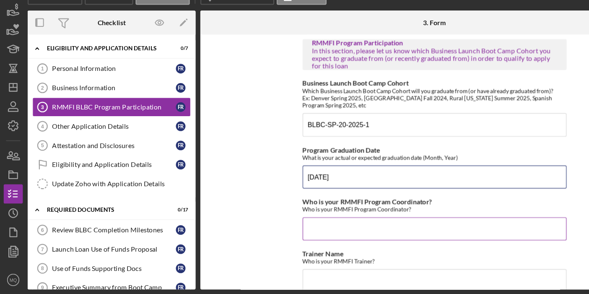
type input "[DATE]"
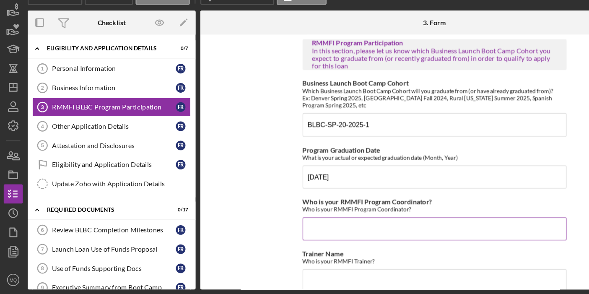
click at [335, 240] on input "Who is your RMMFI Program Coordinator?" at bounding box center [380, 237] width 231 height 20
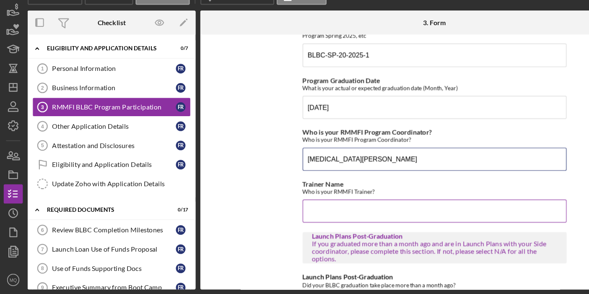
scroll to position [61, 0]
type input "[MEDICAL_DATA][PERSON_NAME]"
click at [335, 213] on input "Trainer Name" at bounding box center [380, 221] width 231 height 20
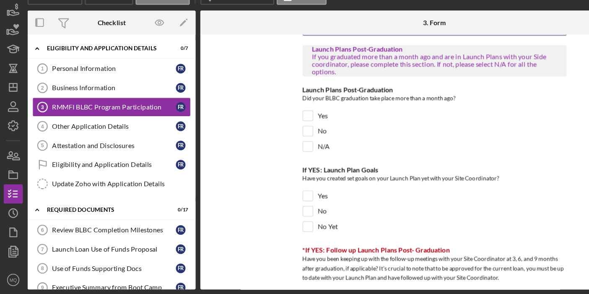
scroll to position [225, 0]
type input "[PERSON_NAME]"
click at [269, 135] on input "Yes" at bounding box center [270, 137] width 8 height 8
checkbox input "true"
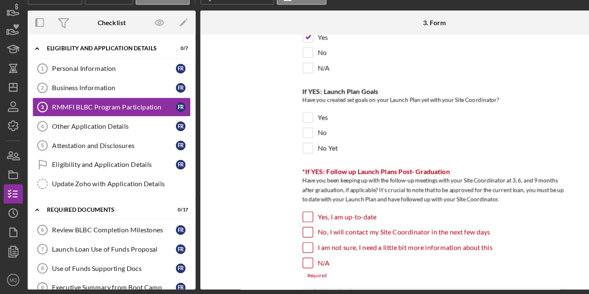
scroll to position [293, 0]
click at [270, 135] on input "Yes" at bounding box center [270, 139] width 8 height 8
checkbox input "true"
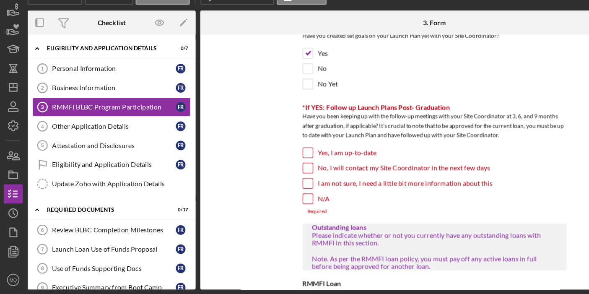
scroll to position [350, 0]
click at [272, 169] on input "Yes, I am up-to-date" at bounding box center [270, 169] width 8 height 8
checkbox input "true"
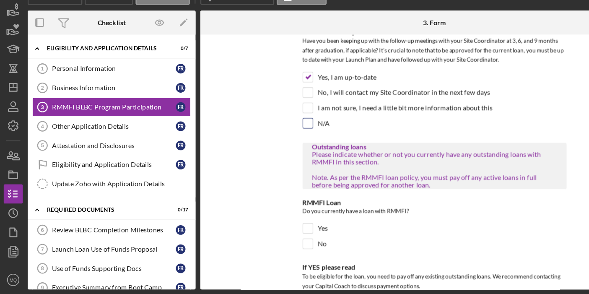
scroll to position [466, 0]
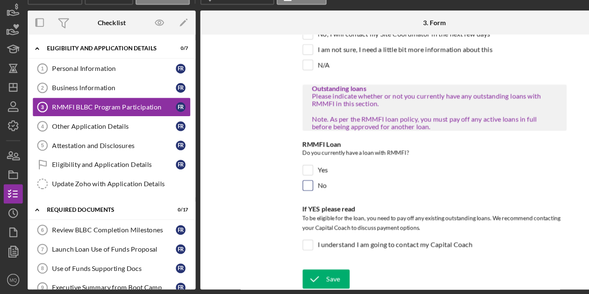
click at [267, 201] on input "No" at bounding box center [270, 199] width 8 height 8
checkbox input "true"
click at [268, 249] on input "I understand I am going to contact my Capital Coach" at bounding box center [270, 251] width 8 height 8
checkbox input "true"
click at [293, 284] on div "Save" at bounding box center [292, 280] width 12 height 17
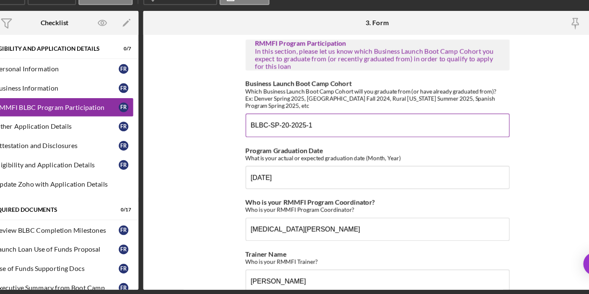
scroll to position [0, 0]
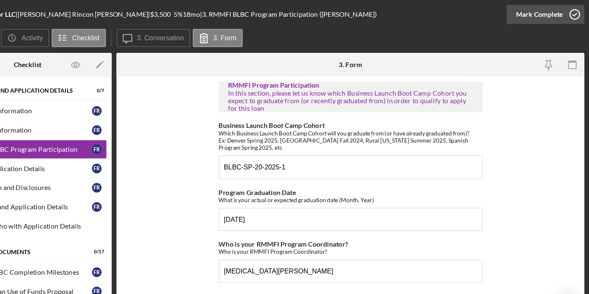
click at [575, 12] on icon "button" at bounding box center [576, 12] width 21 height 21
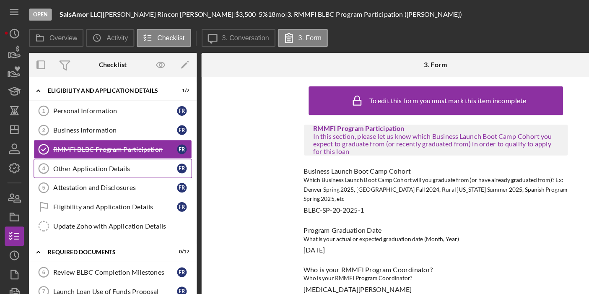
click at [102, 144] on div "Other Application Details" at bounding box center [101, 147] width 108 height 7
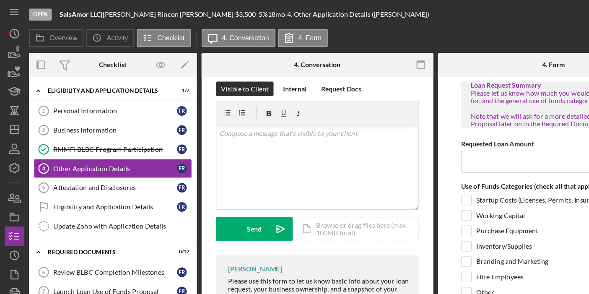
scroll to position [8, 0]
click at [368, 51] on icon "button" at bounding box center [367, 56] width 19 height 19
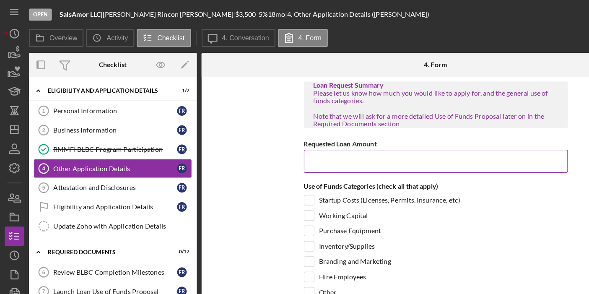
click at [312, 146] on input "Requested Loan Amount" at bounding box center [380, 141] width 231 height 20
type input "$3,500"
click at [414, 224] on div "Branding and Marketing" at bounding box center [380, 230] width 231 height 13
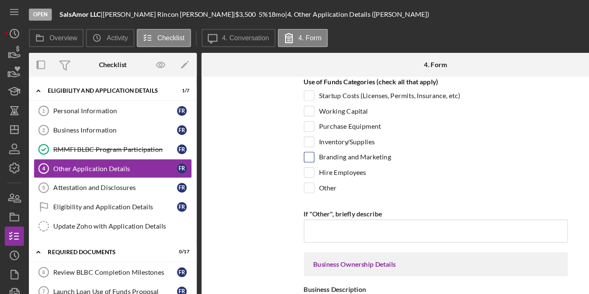
scroll to position [93, 0]
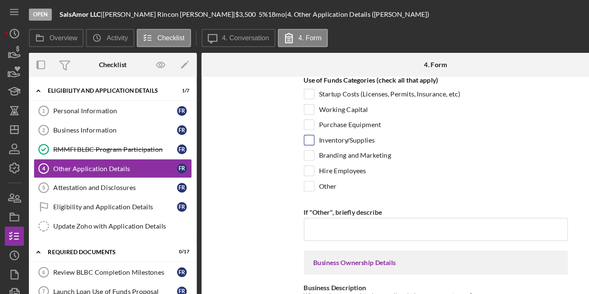
click at [269, 122] on input "Inventory/Supplies" at bounding box center [270, 122] width 8 height 8
checkbox input "true"
click at [268, 132] on input "Branding and Marketing" at bounding box center [270, 136] width 8 height 8
checkbox input "true"
click at [273, 159] on div at bounding box center [269, 162] width 9 height 9
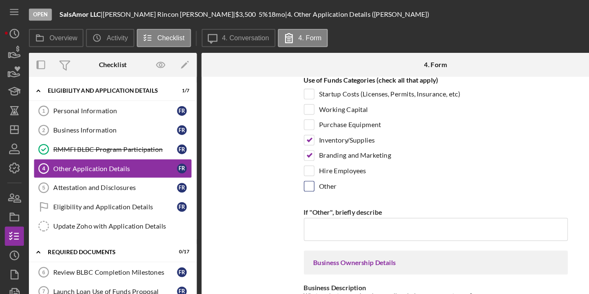
click at [270, 162] on input "Other" at bounding box center [270, 162] width 8 height 8
checkbox input "true"
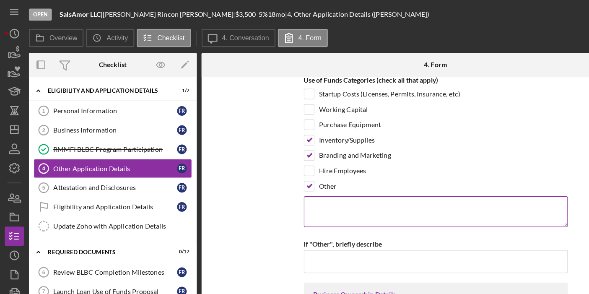
click at [296, 182] on textarea at bounding box center [380, 184] width 231 height 27
type textarea "R"
type textarea "c"
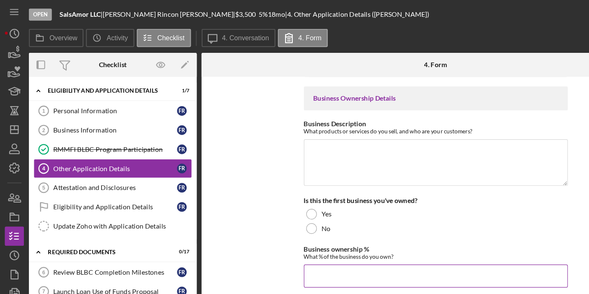
scroll to position [262, 0]
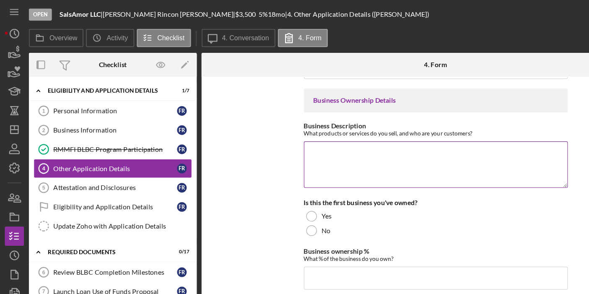
type textarea "Commercial Rent"
click at [338, 143] on textarea "Business Description" at bounding box center [380, 143] width 231 height 40
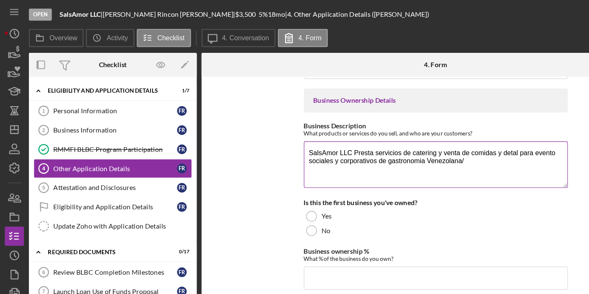
click at [485, 133] on textarea "SalsAmor LLC Presta servicios de catering y venta de comidas y detal para event…" at bounding box center [380, 143] width 231 height 40
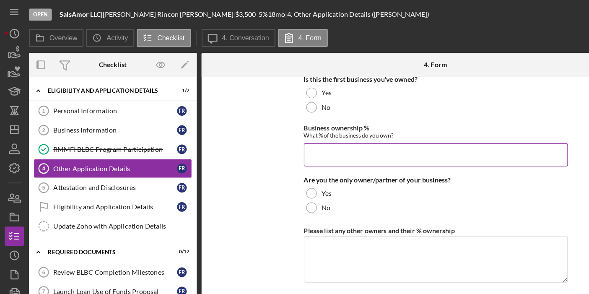
scroll to position [376, 0]
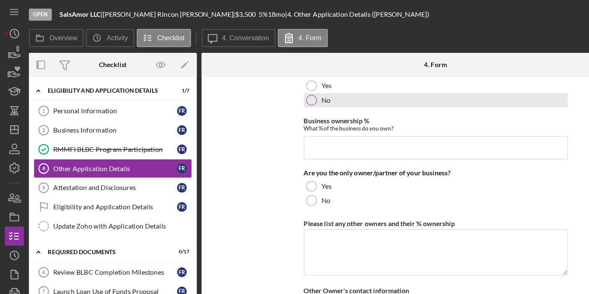
type textarea "SalsAmor LLC Presta servicios de catering y venta de comidas y detal para event…"
click at [269, 86] on div at bounding box center [271, 87] width 9 height 9
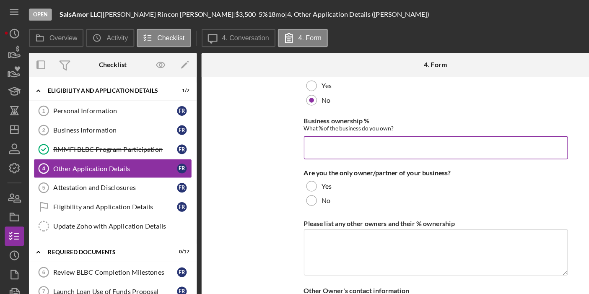
click at [307, 125] on input "Business ownership %" at bounding box center [380, 129] width 231 height 20
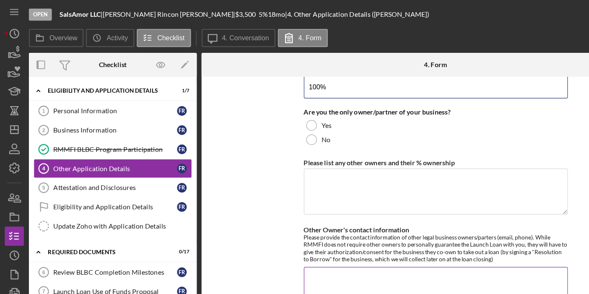
scroll to position [430, 0]
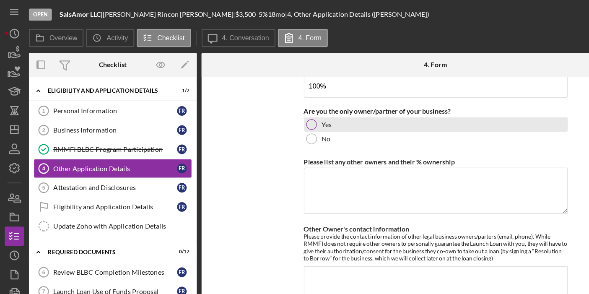
type input "100.00000%"
click at [270, 104] on div at bounding box center [271, 108] width 9 height 9
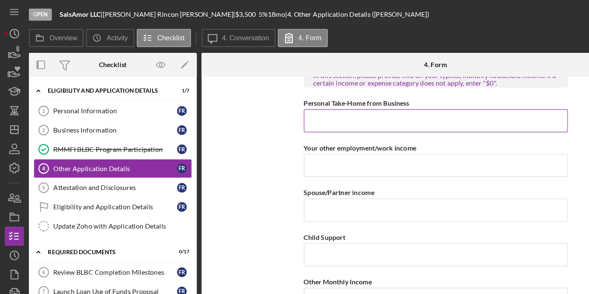
scroll to position [658, 0]
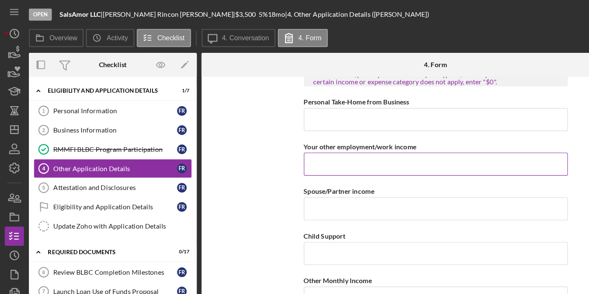
click at [360, 125] on label "Your other employment/work income" at bounding box center [314, 128] width 99 height 7
click at [360, 133] on input "Your other employment/work income" at bounding box center [380, 143] width 231 height 20
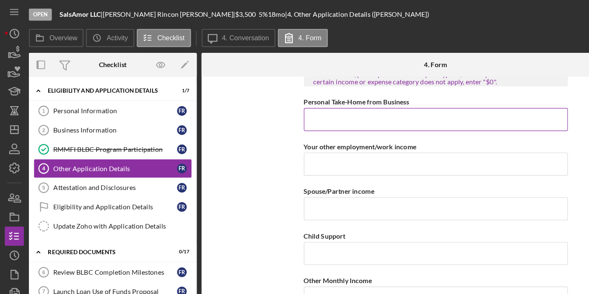
click at [358, 105] on input "Personal Take-Home from Business" at bounding box center [380, 104] width 231 height 20
type input "$350"
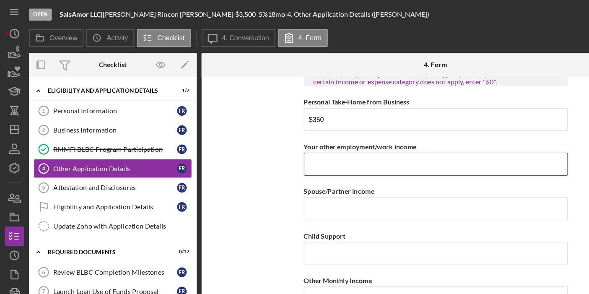
click at [344, 147] on input "Your other employment/work income" at bounding box center [380, 143] width 231 height 20
type input "$3,200"
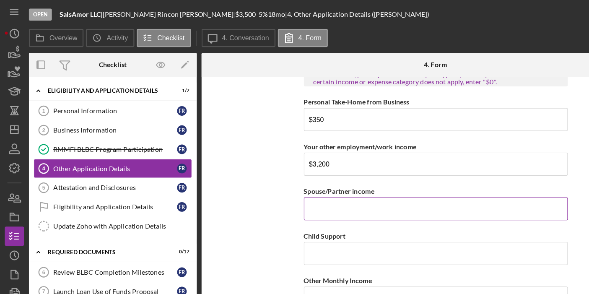
click at [309, 188] on input "Spouse/Partner income" at bounding box center [380, 182] width 231 height 20
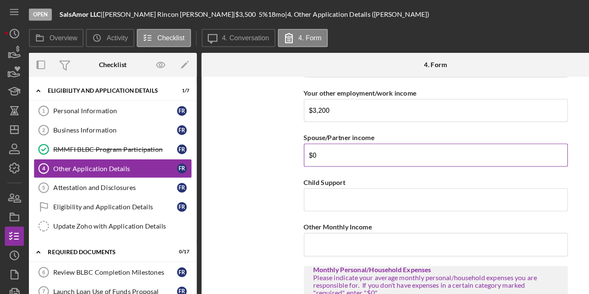
scroll to position [711, 0]
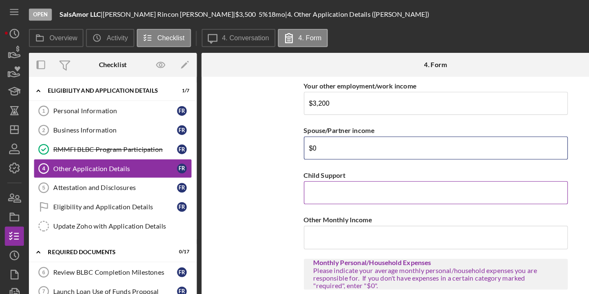
type input "$0"
click at [304, 172] on input "Child Support" at bounding box center [380, 168] width 231 height 20
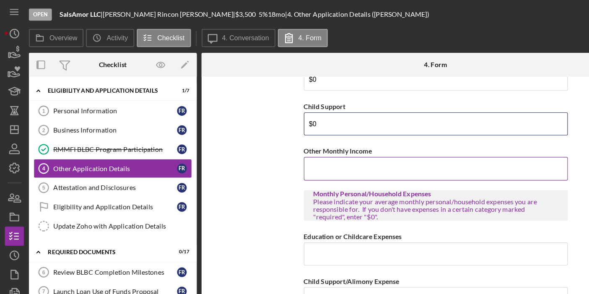
scroll to position [781, 0]
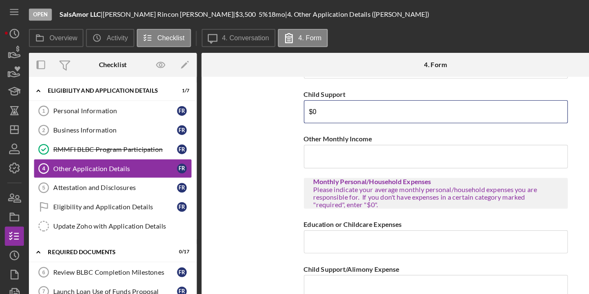
type input "$0"
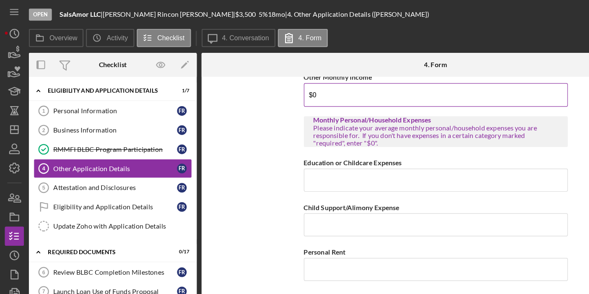
scroll to position [838, 0]
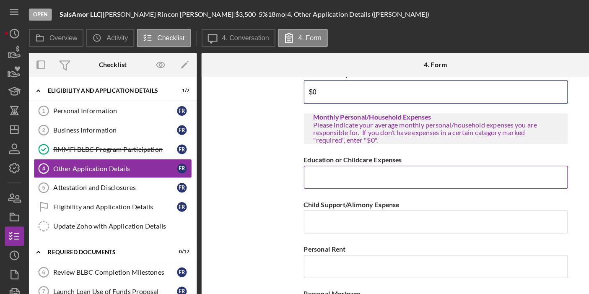
type input "$0"
click at [333, 160] on input "Education or Childcare Expenses" at bounding box center [380, 155] width 231 height 20
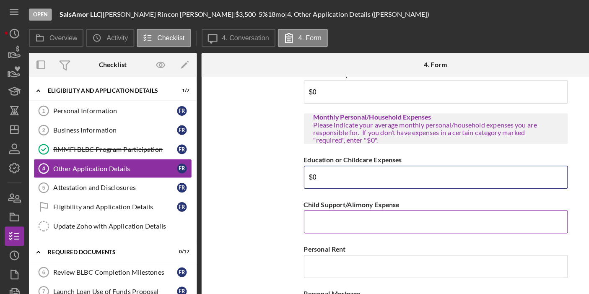
type input "$0"
click at [329, 201] on input "Child Support/Alimony Expense" at bounding box center [380, 194] width 231 height 20
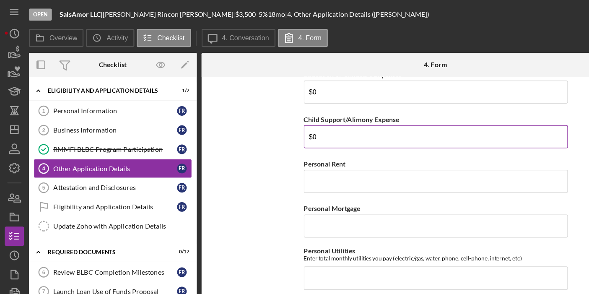
scroll to position [921, 0]
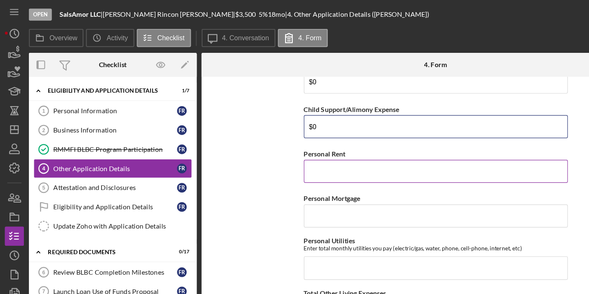
type input "$0"
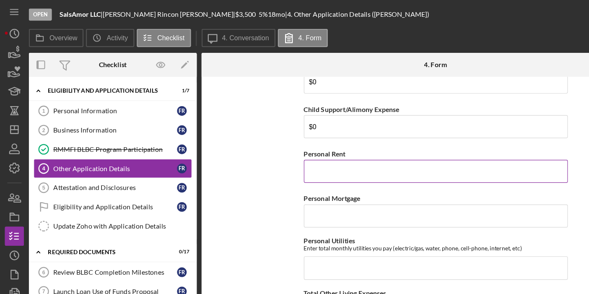
click at [302, 149] on input "Personal Rent" at bounding box center [380, 150] width 231 height 20
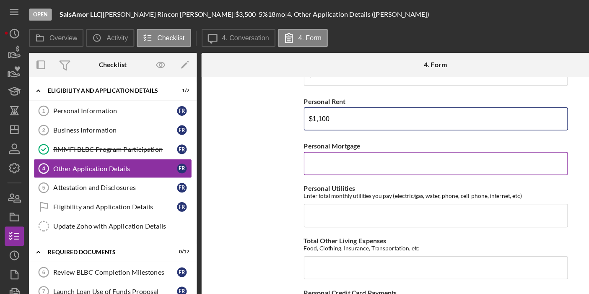
scroll to position [967, 0]
type input "$1,100"
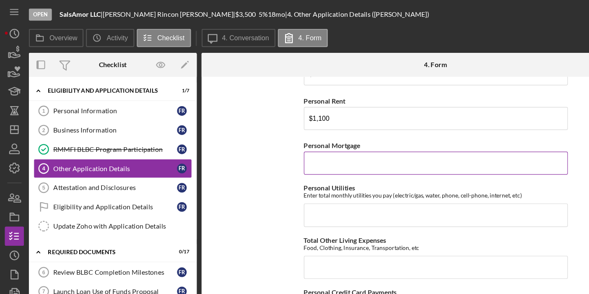
click at [327, 140] on input "Personal Mortgage" at bounding box center [380, 142] width 231 height 20
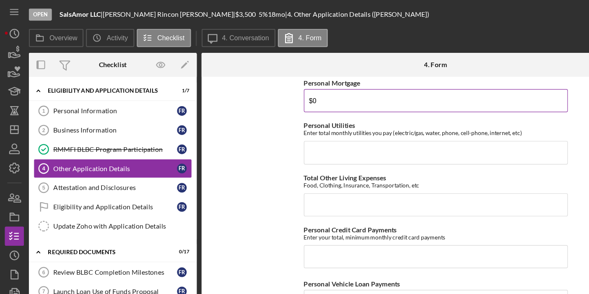
scroll to position [1023, 0]
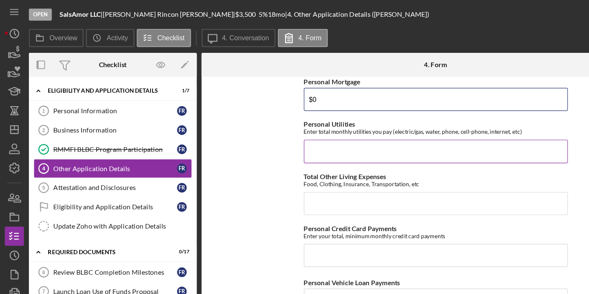
type input "$0"
click at [318, 130] on input "Personal Utilities" at bounding box center [380, 132] width 231 height 20
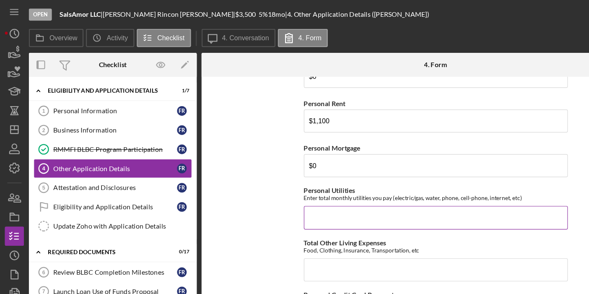
scroll to position [947, 0]
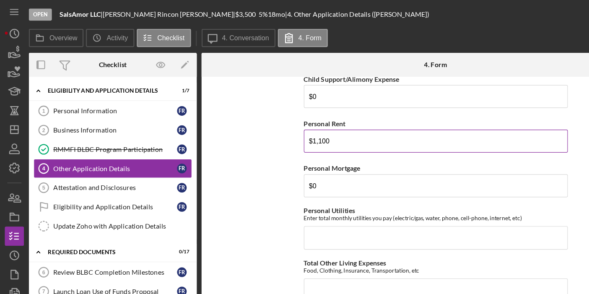
click at [295, 128] on input "$1,100" at bounding box center [380, 123] width 231 height 20
type input "$1"
type input "$850"
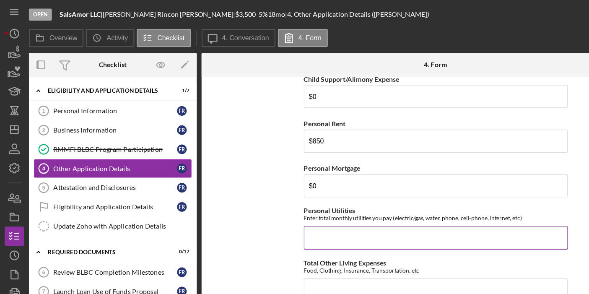
click at [297, 205] on input "Personal Utilities" at bounding box center [380, 207] width 231 height 20
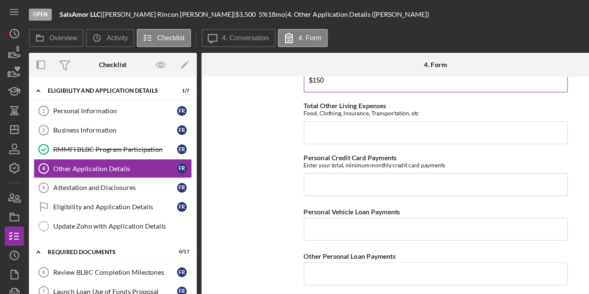
scroll to position [1087, 0]
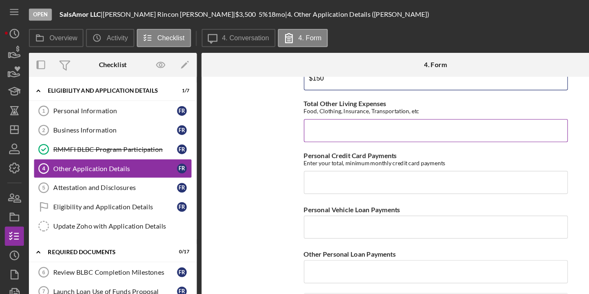
type input "$150"
click at [304, 109] on input "Total Other Living Expenses" at bounding box center [380, 114] width 231 height 20
type input "$150"
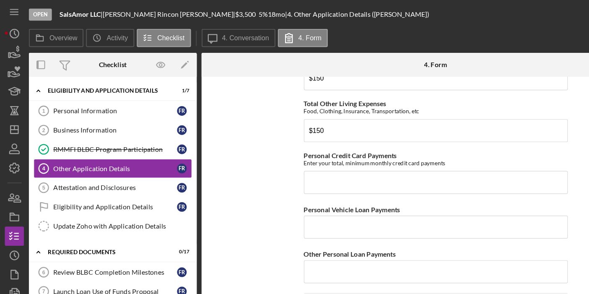
click at [340, 173] on div "Loan Request Summary Please let us know how much you would like to apply for, a…" at bounding box center [380, 93] width 231 height 2216
click at [345, 161] on input "Personal Credit Card Payments" at bounding box center [380, 159] width 231 height 20
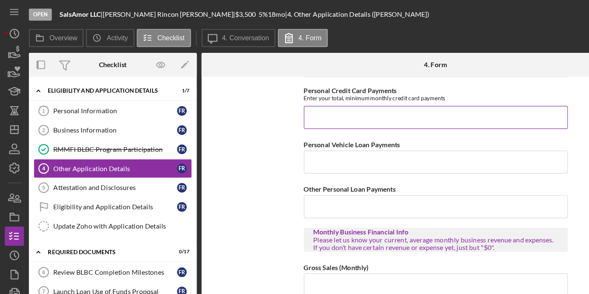
scroll to position [1145, 0]
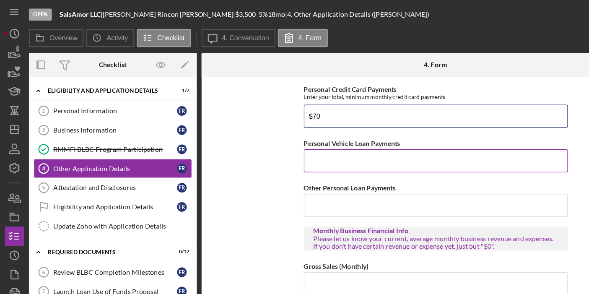
type input "$70"
click at [366, 146] on input "Personal Vehicle Loan Payments" at bounding box center [380, 140] width 231 height 20
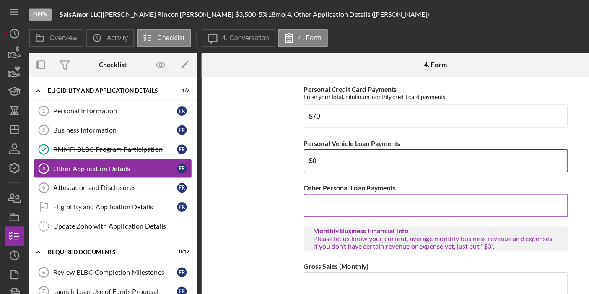
type input "$0"
click at [361, 182] on input "Other Personal Loan Payments" at bounding box center [380, 179] width 231 height 20
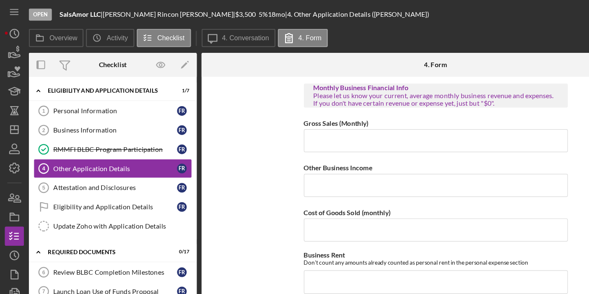
scroll to position [1270, 0]
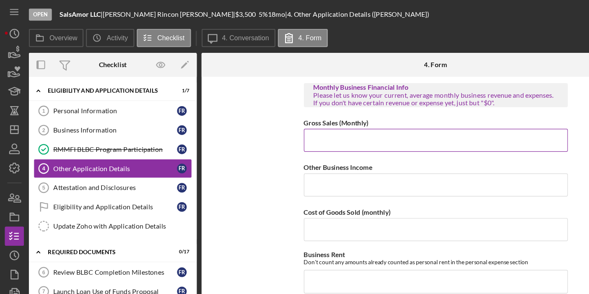
type input "$0"
click at [351, 120] on input "Gross Sales (Monthly)" at bounding box center [380, 122] width 231 height 20
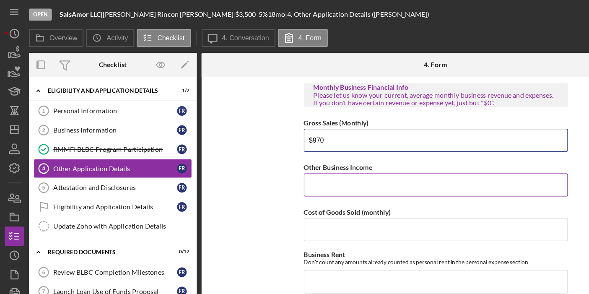
type input "$970"
click at [350, 165] on input "Other Business Income" at bounding box center [380, 161] width 231 height 20
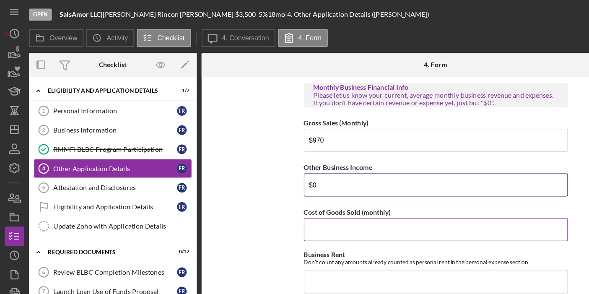
type input "$0"
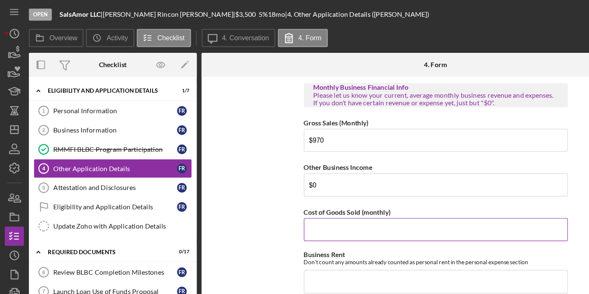
click at [340, 204] on input "Cost of Goods Sold (monthly)" at bounding box center [380, 200] width 231 height 20
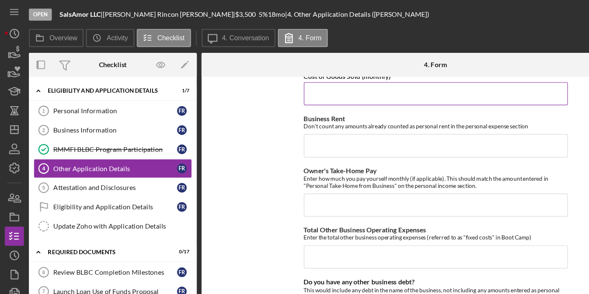
scroll to position [1391, 0]
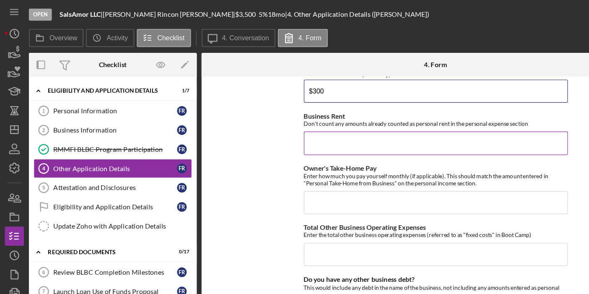
type input "$300"
click at [315, 128] on input "Business Rent" at bounding box center [380, 125] width 231 height 20
type input "$1"
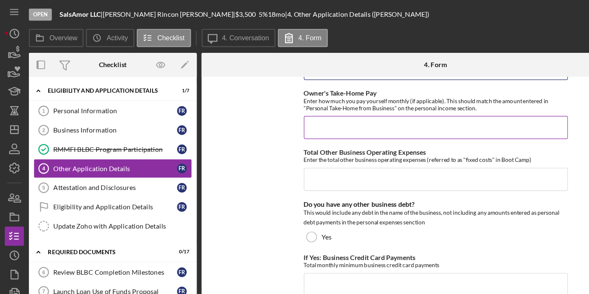
scroll to position [1466, 0]
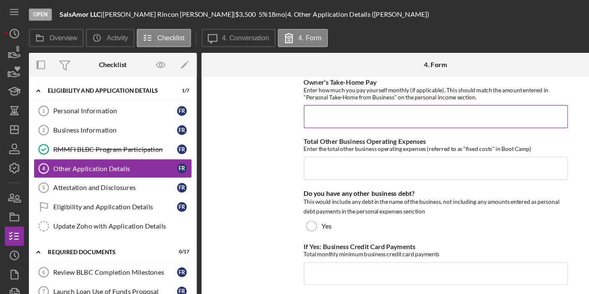
type input "$240"
click at [327, 105] on input "Owner's Take-Home Pay" at bounding box center [380, 102] width 231 height 20
click at [284, 102] on input "$350" at bounding box center [380, 102] width 231 height 20
type input "$3"
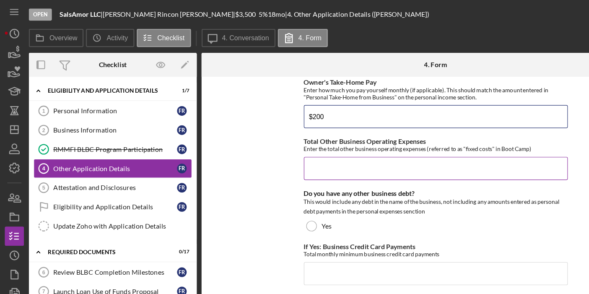
type input "$200"
click at [319, 146] on input "Total Other Business Operating Expenses" at bounding box center [380, 147] width 231 height 20
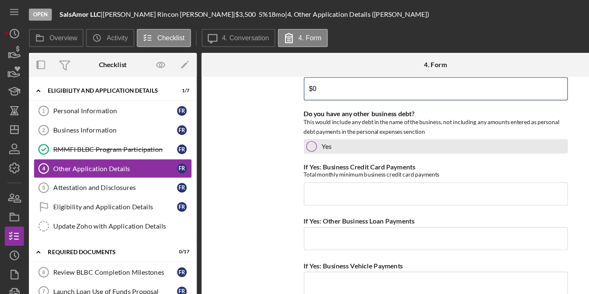
scroll to position [1537, 0]
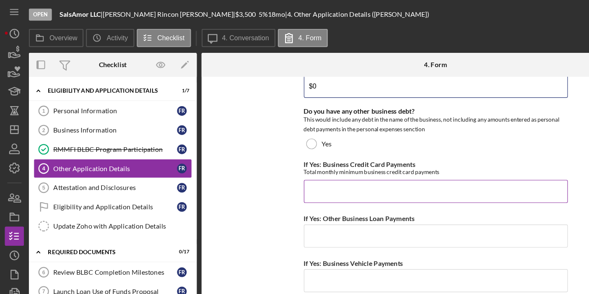
type input "$0"
click at [364, 166] on input "If Yes: Business Credit Card Payments" at bounding box center [380, 167] width 231 height 20
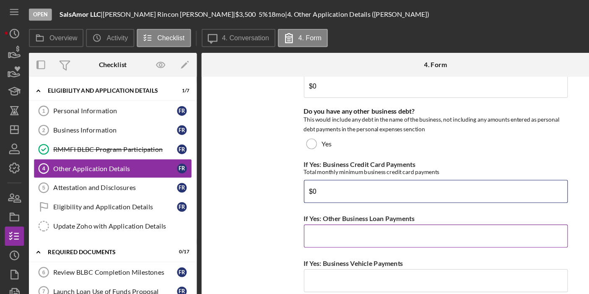
type input "$0"
click at [360, 210] on input "If Yes: Other Business Loan Payments" at bounding box center [380, 206] width 231 height 20
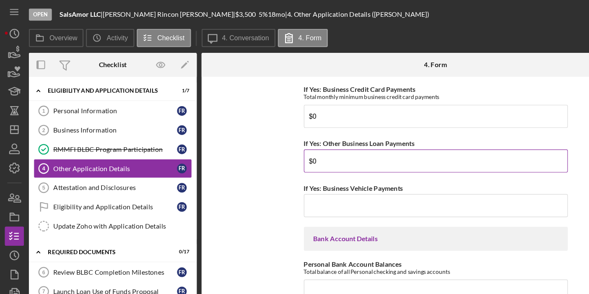
scroll to position [1631, 0]
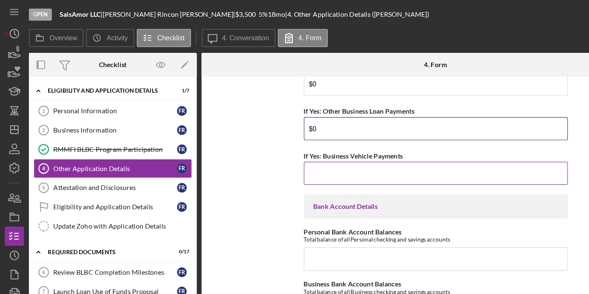
type input "$0"
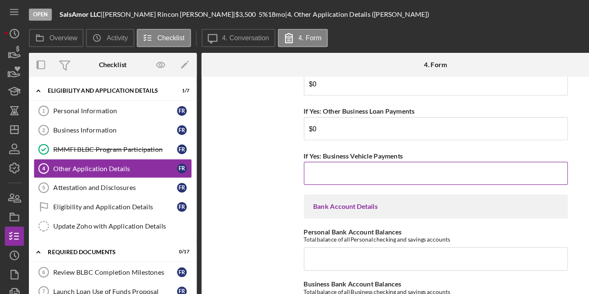
click at [350, 158] on input "If Yes: Business Vehicle Payments" at bounding box center [380, 151] width 231 height 20
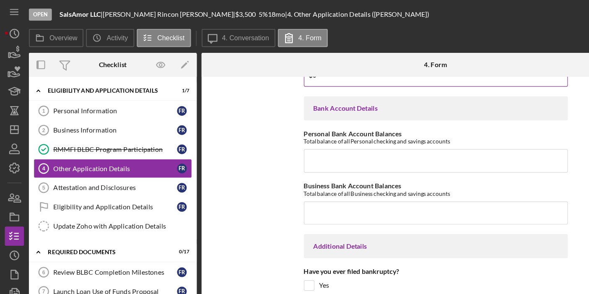
scroll to position [1716, 0]
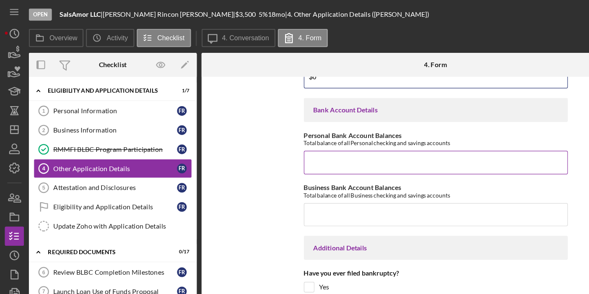
type input "$0"
click at [292, 149] on input "Personal Bank Account Balances" at bounding box center [380, 142] width 231 height 20
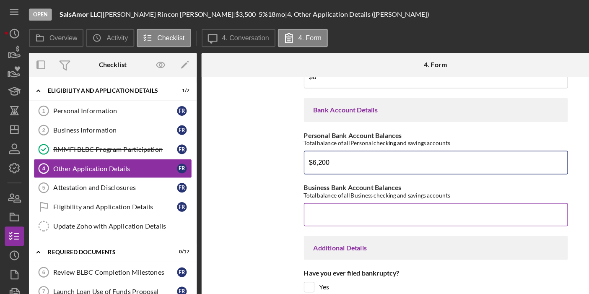
type input "$6,200"
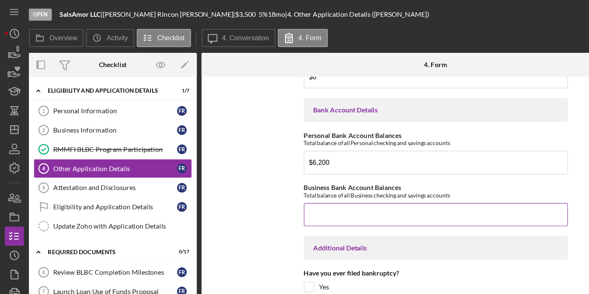
click at [318, 193] on input "Business Bank Account Balances" at bounding box center [380, 187] width 231 height 20
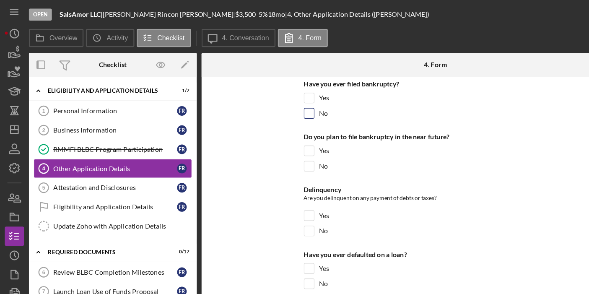
scroll to position [1883, 0]
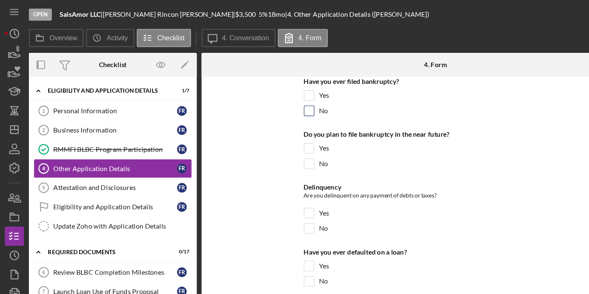
type input "$920"
click at [270, 96] on input "No" at bounding box center [270, 97] width 8 height 8
checkbox input "true"
click at [266, 141] on input "No" at bounding box center [270, 143] width 8 height 8
checkbox input "true"
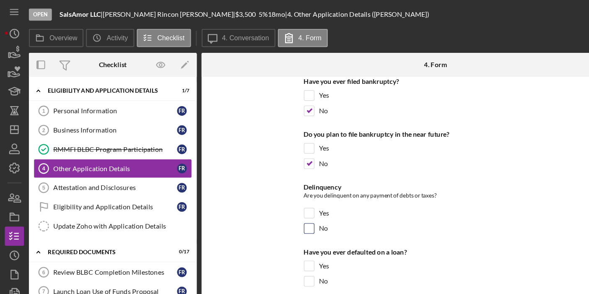
click at [270, 198] on input "No" at bounding box center [270, 199] width 8 height 8
checkbox input "true"
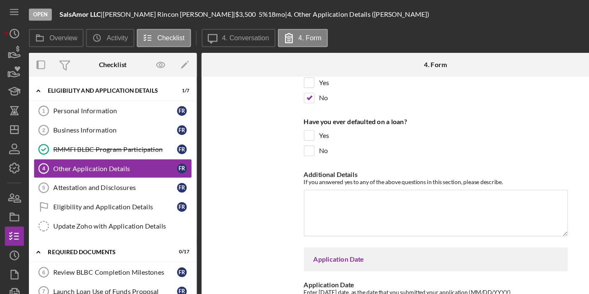
scroll to position [1995, 0]
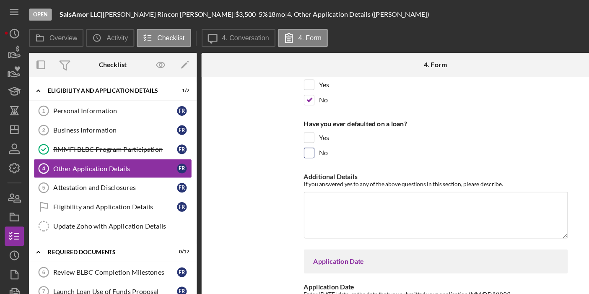
click at [270, 132] on input "No" at bounding box center [270, 134] width 8 height 8
checkbox input "true"
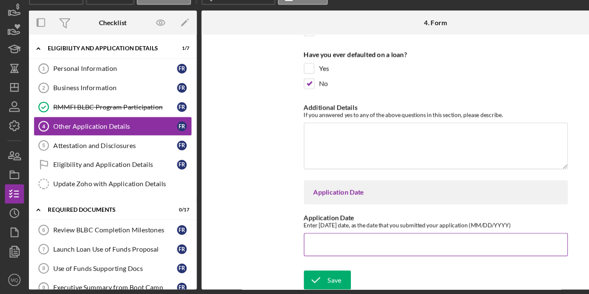
click at [353, 243] on input "Application Date" at bounding box center [380, 250] width 231 height 20
type input "[DATE]"
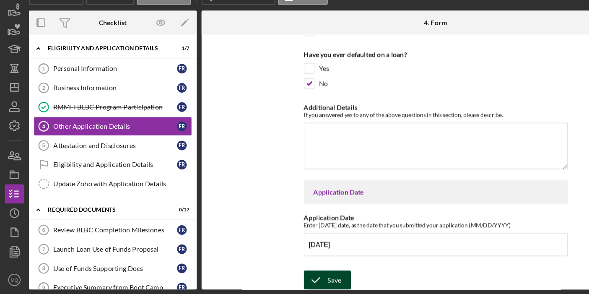
click at [292, 274] on div "Save" at bounding box center [292, 281] width 12 height 17
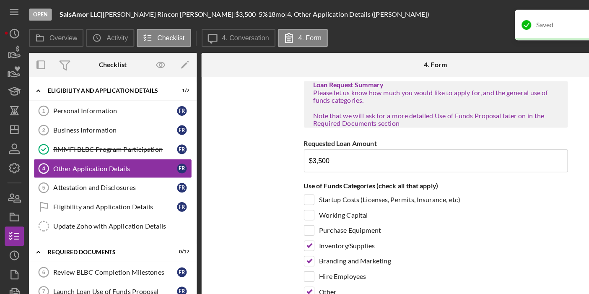
scroll to position [0, 0]
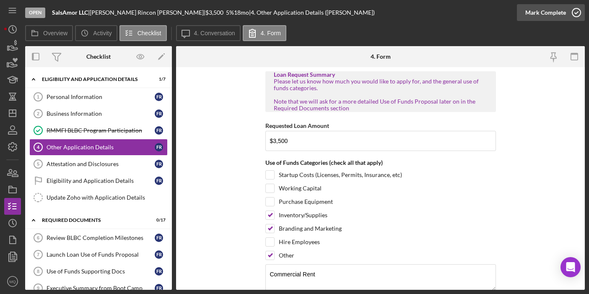
click at [577, 16] on icon "button" at bounding box center [576, 12] width 21 height 21
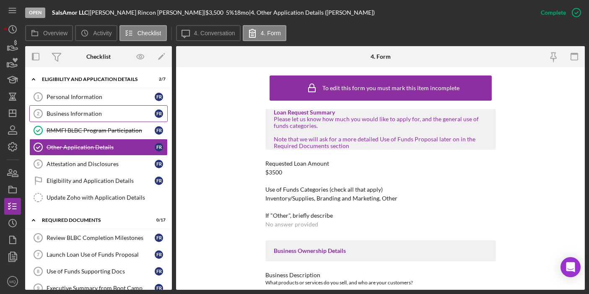
click at [104, 110] on div "Business Information" at bounding box center [101, 113] width 108 height 7
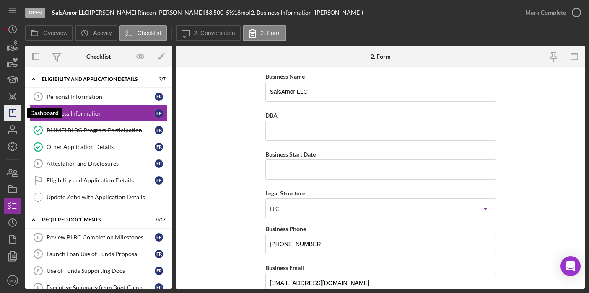
click at [8, 114] on icon "Icon/Dashboard" at bounding box center [12, 113] width 21 height 21
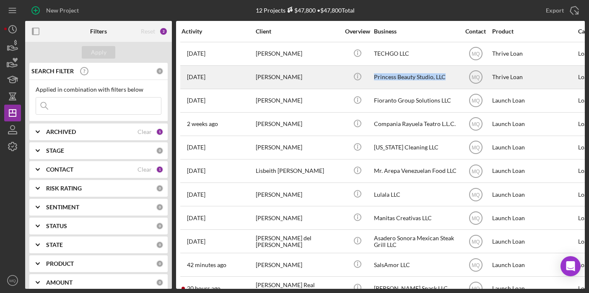
drag, startPoint x: 449, startPoint y: 80, endPoint x: 375, endPoint y: 78, distance: 74.2
click at [375, 78] on div "Princess Beauty Studio, LLC" at bounding box center [416, 77] width 84 height 22
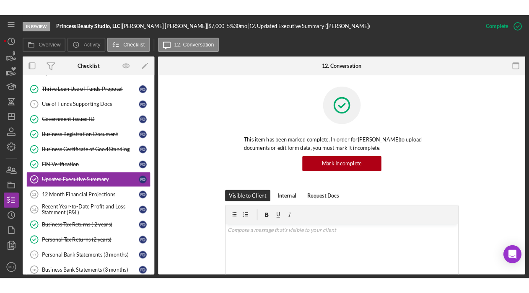
scroll to position [38, 0]
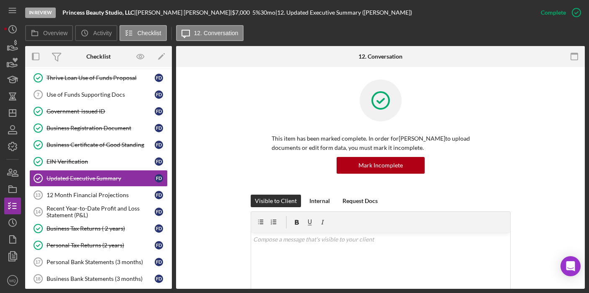
drag, startPoint x: 62, startPoint y: 13, endPoint x: 137, endPoint y: 10, distance: 75.1
click at [137, 11] on div "In Review Princess Beauty Studio, LLC | [PERSON_NAME] | $7,000 $7,000 5 % 30 mo…" at bounding box center [278, 12] width 507 height 25
copy div "Princess Beauty Studio, LLC"
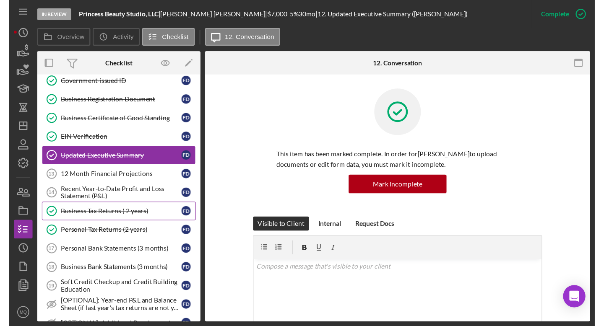
scroll to position [81, 0]
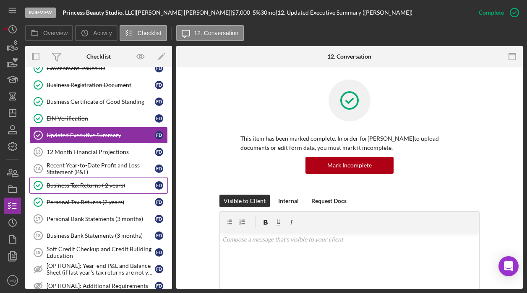
click at [120, 223] on link "Personal Bank Statements (3 months) 17 Personal Bank Statements (3 months) F D" at bounding box center [98, 219] width 138 height 17
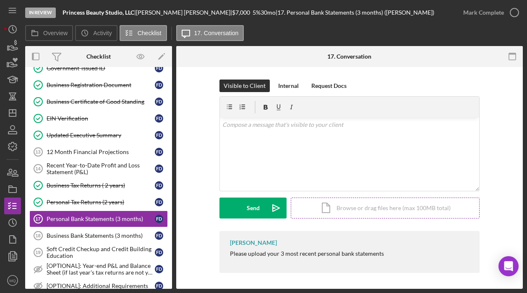
click at [338, 213] on div "Icon/Document Browse or drag files here (max 100MB total) Tap to choose files o…" at bounding box center [385, 208] width 189 height 21
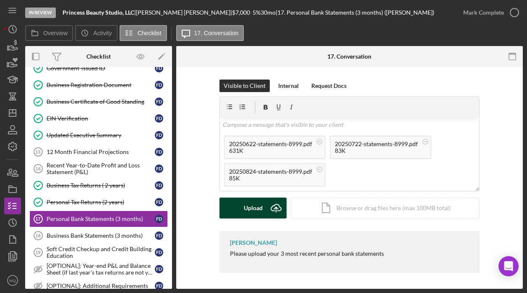
click at [244, 213] on div "Upload" at bounding box center [253, 208] width 19 height 21
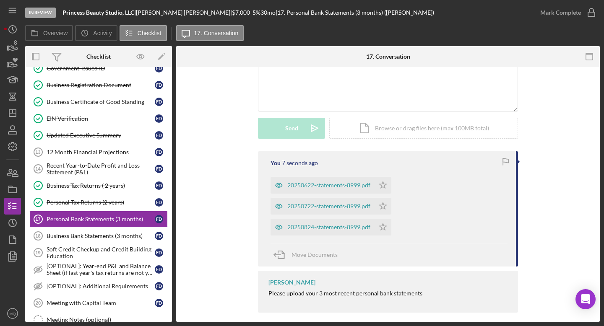
scroll to position [87, 0]
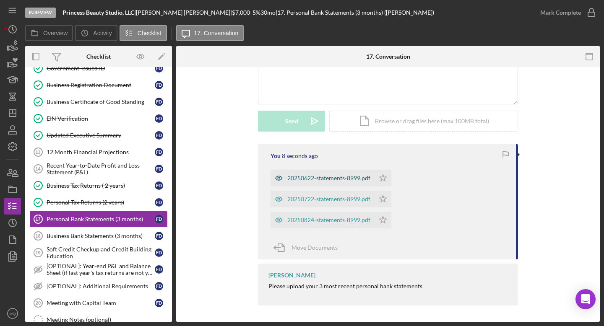
click at [350, 175] on div "20250622-statements-8999.pdf" at bounding box center [328, 178] width 83 height 7
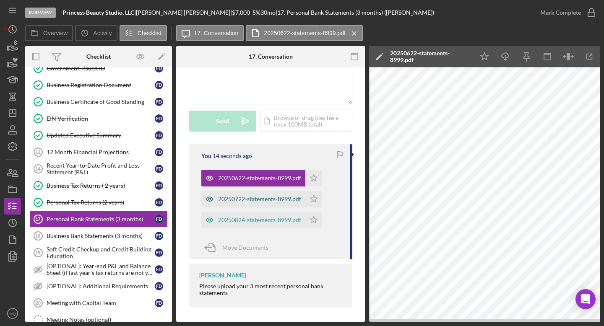
click at [267, 200] on div "20250722-statements-8999.pdf" at bounding box center [259, 199] width 83 height 7
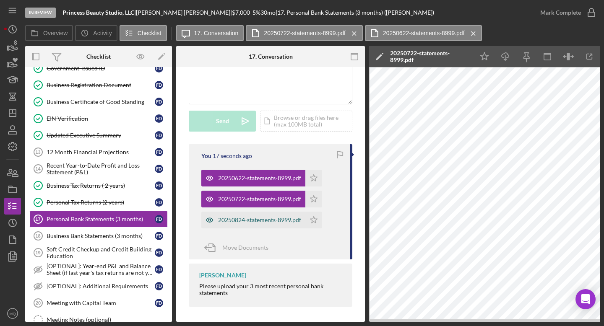
click at [262, 220] on div "20250824-statements-8999.pdf" at bounding box center [259, 220] width 83 height 7
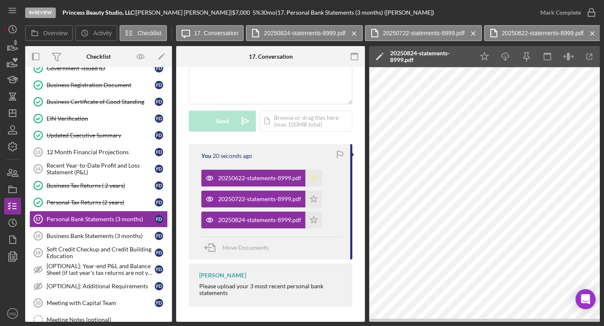
click at [313, 177] on polygon "button" at bounding box center [313, 177] width 7 height 7
click at [314, 204] on icon "Icon/Star" at bounding box center [313, 199] width 17 height 17
click at [319, 222] on icon "Icon/Star" at bounding box center [313, 220] width 17 height 17
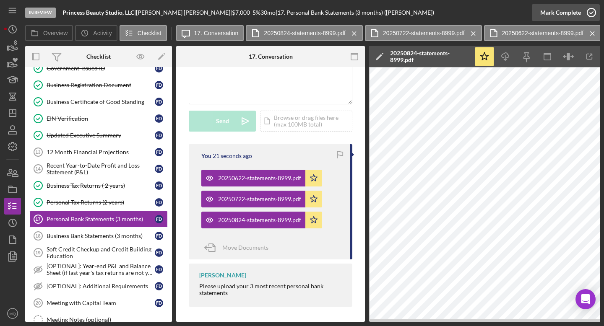
click at [589, 14] on icon "button" at bounding box center [591, 12] width 21 height 21
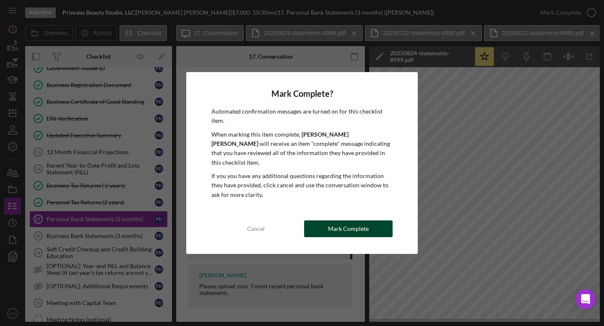
click at [343, 228] on div "Mark Complete" at bounding box center [348, 229] width 41 height 17
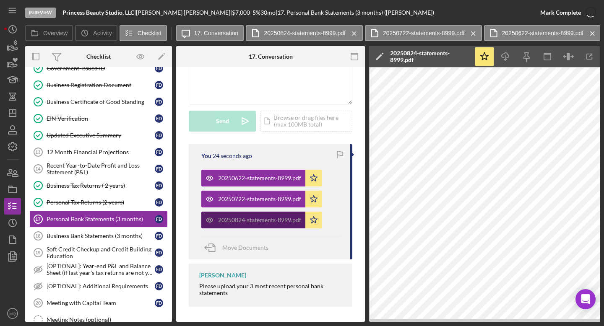
scroll to position [221, 0]
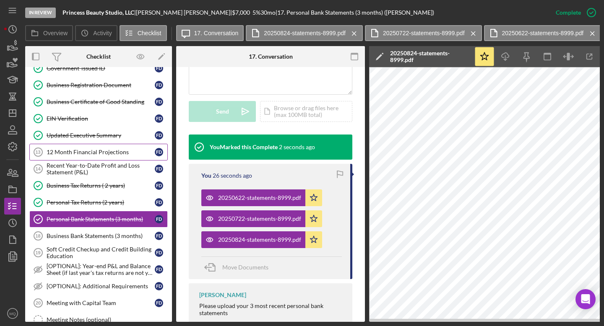
click at [111, 152] on div "12 Month Financial Projections" at bounding box center [101, 152] width 108 height 7
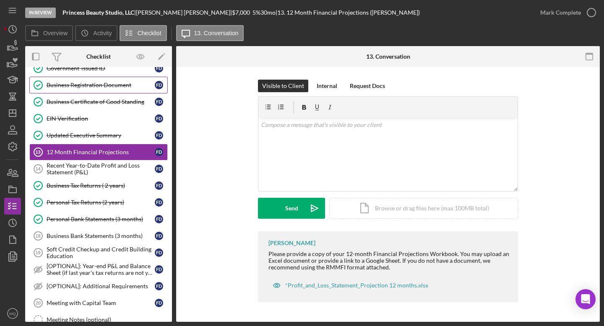
click at [112, 88] on div "Business Registration Document" at bounding box center [101, 85] width 108 height 7
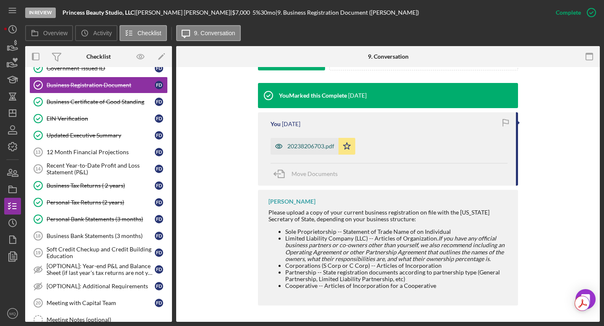
click at [312, 144] on div "20238206703.pdf" at bounding box center [310, 146] width 47 height 7
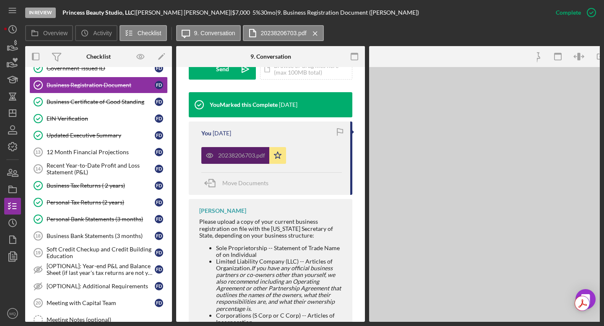
scroll to position [283, 0]
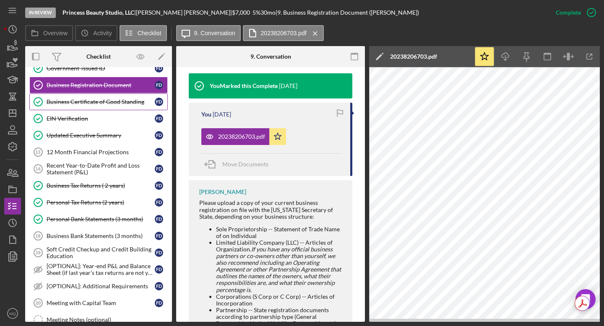
click at [116, 107] on link "Business Certificate of Good Standing Business Certificate of Good Standing F D" at bounding box center [98, 101] width 138 height 17
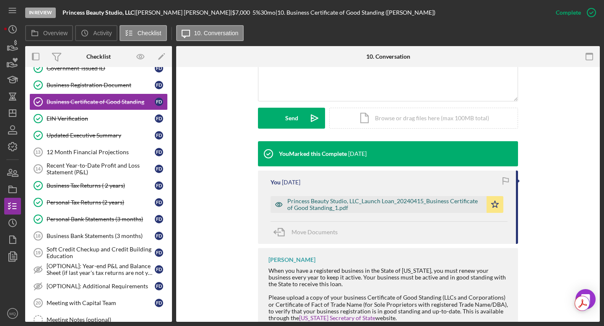
click at [382, 202] on div "Princess Beauty Studio, LLC_Launch Loan_20240415_Business Certificate of Good S…" at bounding box center [384, 204] width 195 height 13
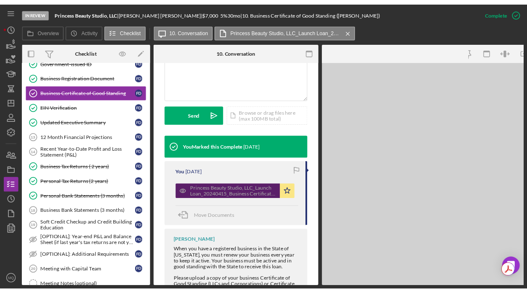
scroll to position [224, 0]
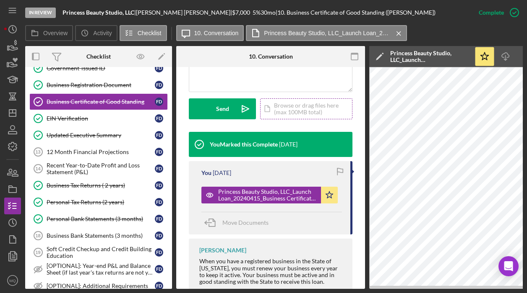
click at [304, 119] on div "Icon/Document Browse or drag files here (max 100MB total) Tap to choose files o…" at bounding box center [306, 109] width 92 height 21
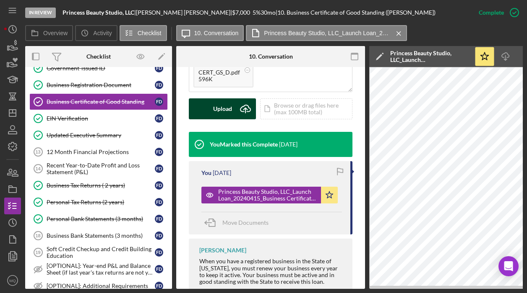
click at [220, 119] on div "Upload" at bounding box center [222, 109] width 19 height 21
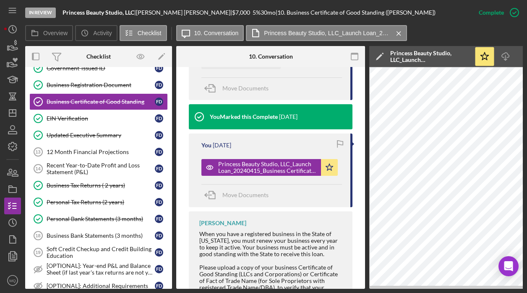
scroll to position [330, 0]
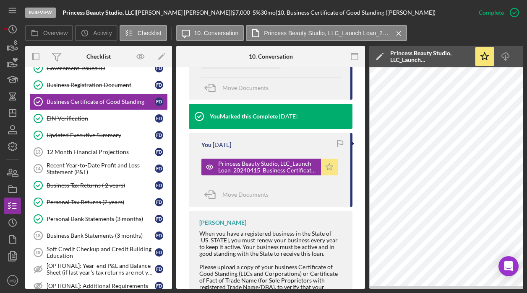
click at [331, 176] on icon "Icon/Star" at bounding box center [329, 167] width 17 height 17
click at [275, 69] on icon "Icon/Star" at bounding box center [272, 60] width 17 height 17
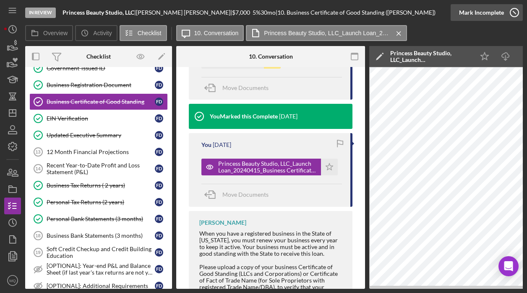
click at [509, 6] on icon "button" at bounding box center [514, 12] width 21 height 21
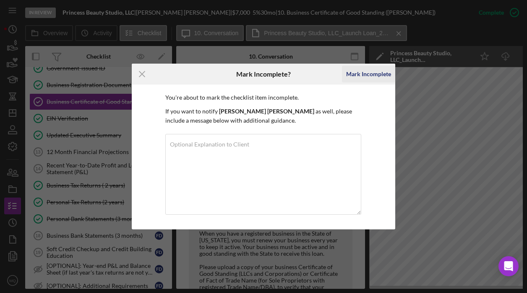
click at [376, 71] on div "Mark Incomplete" at bounding box center [368, 74] width 45 height 17
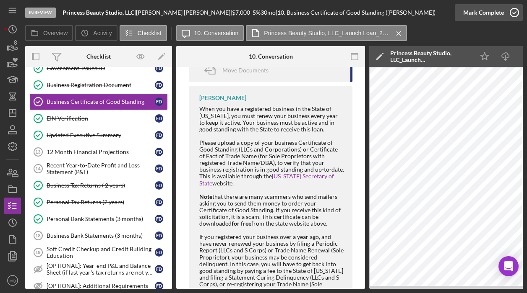
scroll to position [225, 0]
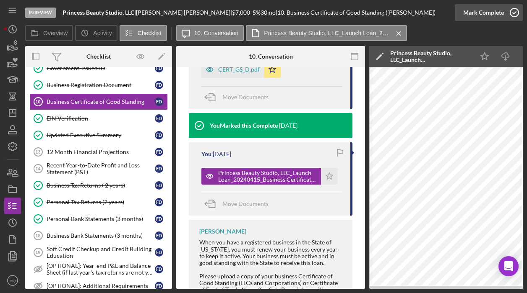
click at [513, 10] on icon "button" at bounding box center [514, 12] width 21 height 21
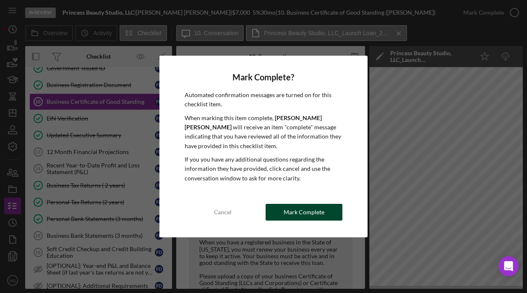
click at [317, 209] on div "Mark Complete" at bounding box center [303, 212] width 41 height 17
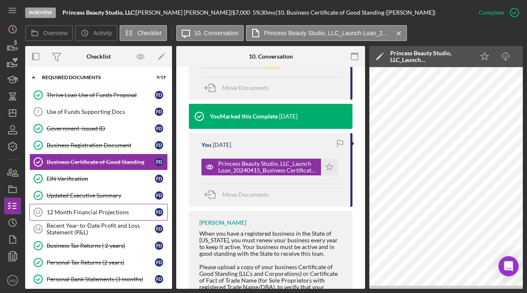
scroll to position [18, 0]
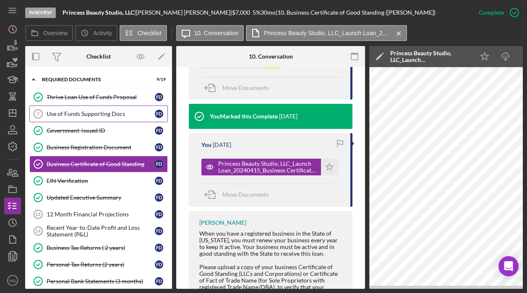
click at [109, 118] on link "Use of Funds Supporting Docs 7 Use of Funds Supporting Docs F D" at bounding box center [98, 114] width 138 height 17
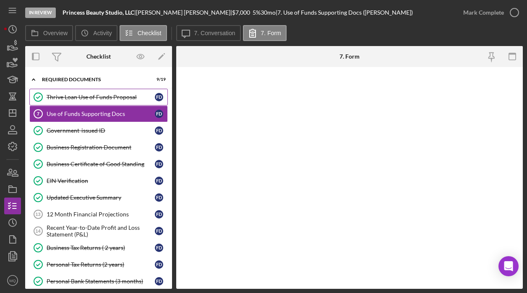
click at [102, 101] on link "Thrive Loan Use of Funds Proposal Thrive Loan Use of Funds Proposal F D" at bounding box center [98, 97] width 138 height 17
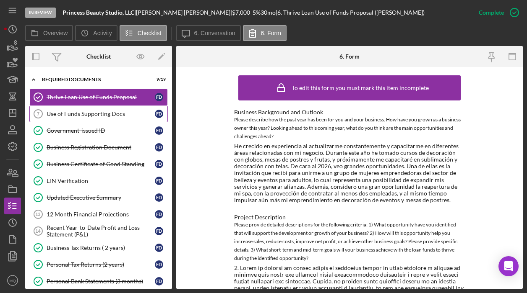
click at [124, 116] on div "Use of Funds Supporting Docs" at bounding box center [101, 114] width 108 height 7
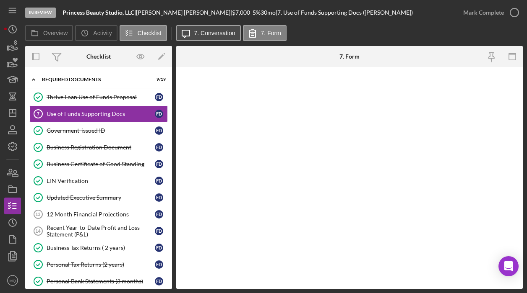
click at [225, 34] on label "7. Conversation" at bounding box center [214, 33] width 41 height 7
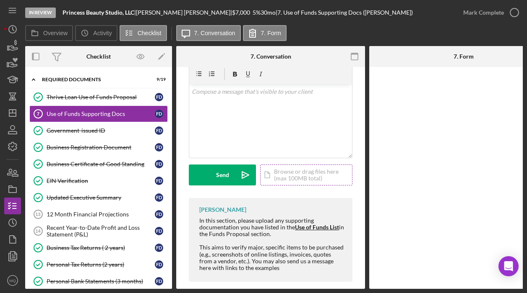
scroll to position [45, 0]
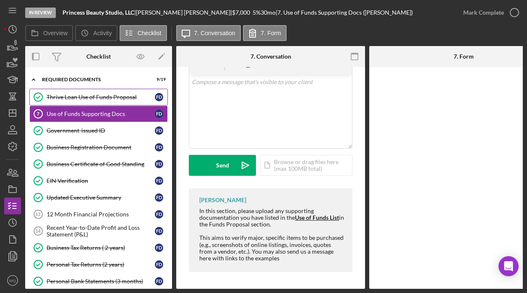
click at [107, 97] on div "Thrive Loan Use of Funds Proposal" at bounding box center [101, 97] width 108 height 7
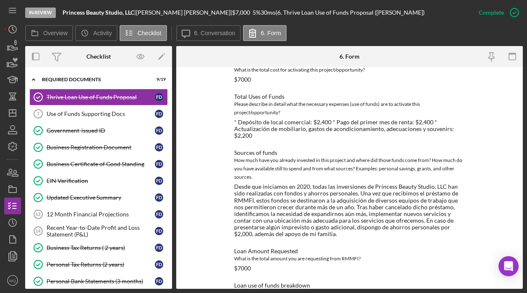
scroll to position [339, 0]
click at [130, 215] on div "12 Month Financial Projections" at bounding box center [101, 214] width 108 height 7
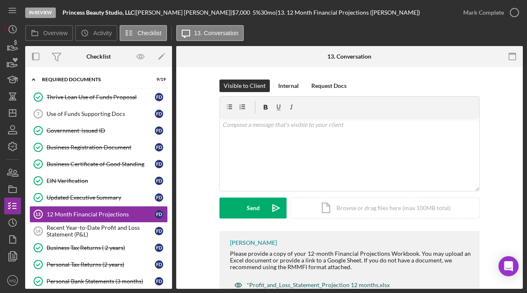
scroll to position [30, 0]
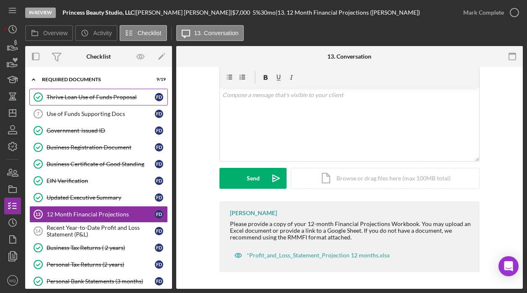
click at [119, 91] on link "Thrive Loan Use of Funds Proposal Thrive Loan Use of Funds Proposal F D" at bounding box center [98, 97] width 138 height 17
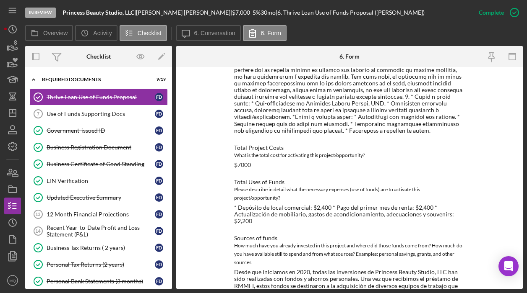
scroll to position [261, 0]
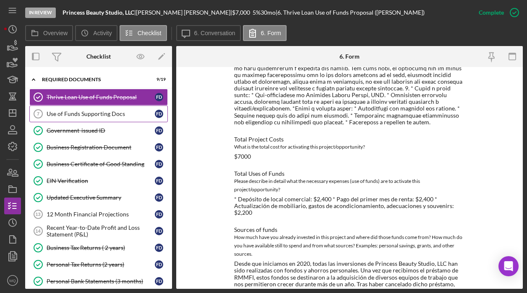
click at [101, 112] on div "Use of Funds Supporting Docs" at bounding box center [101, 114] width 108 height 7
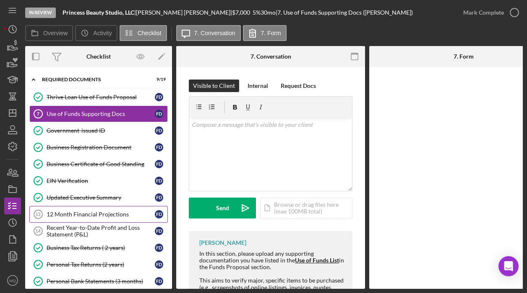
click at [116, 215] on div "12 Month Financial Projections" at bounding box center [101, 214] width 108 height 7
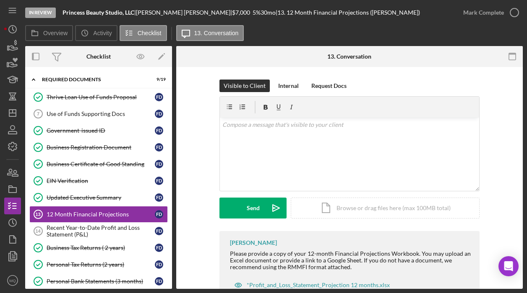
scroll to position [30, 0]
